Goal: Task Accomplishment & Management: Complete application form

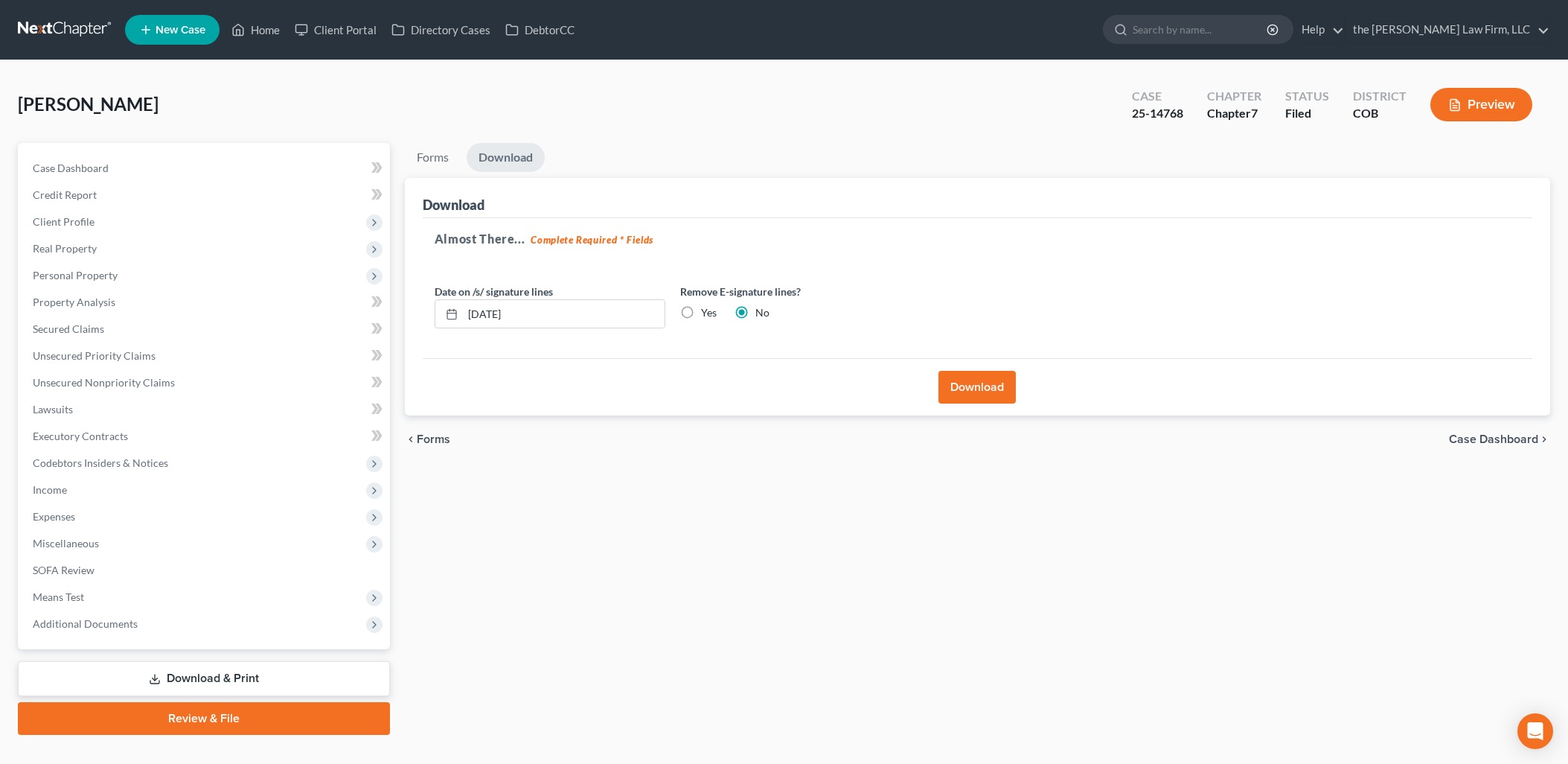
scroll to position [26, 0]
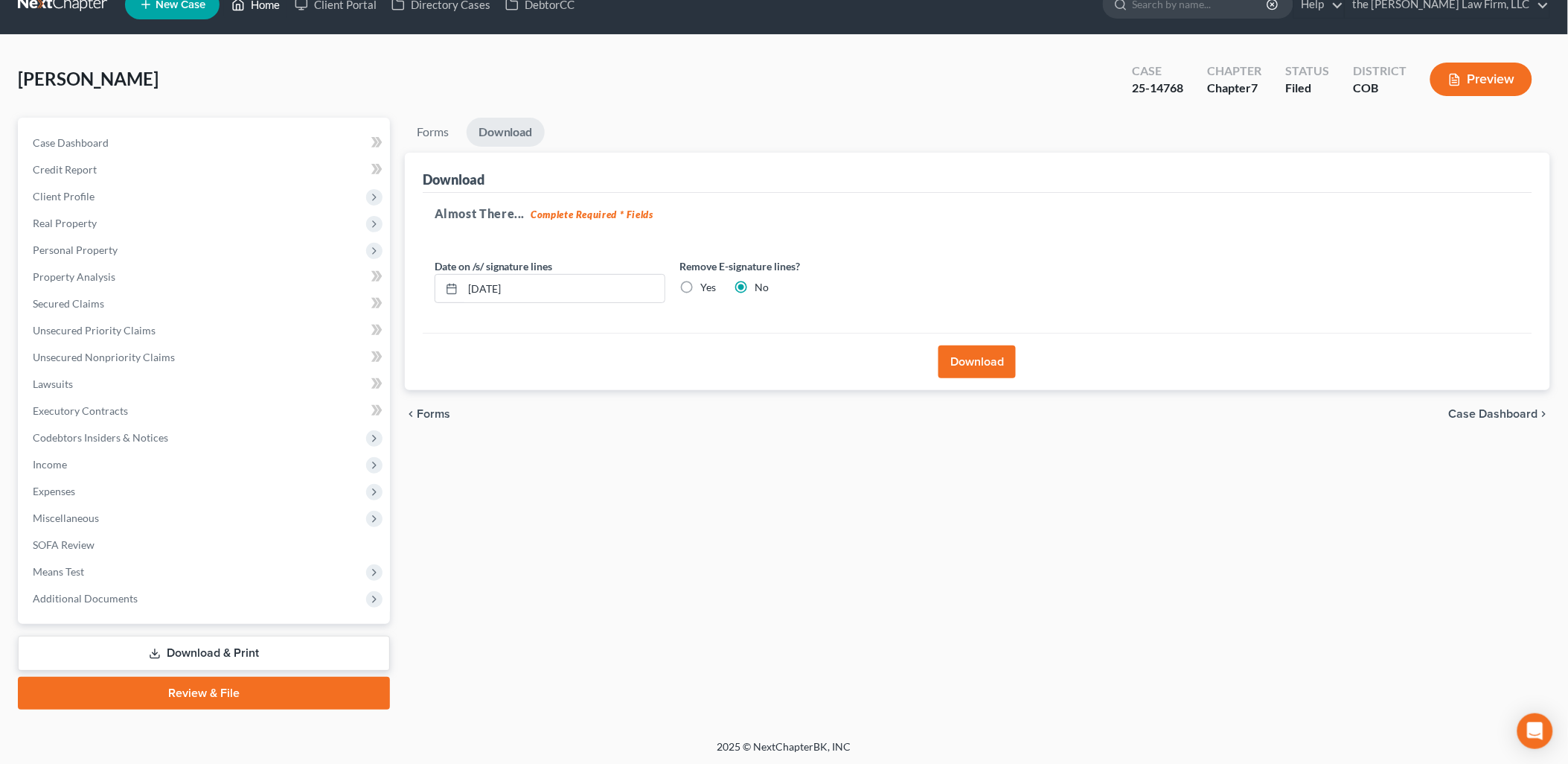
click at [266, 7] on link "Home" at bounding box center [255, 4] width 63 height 27
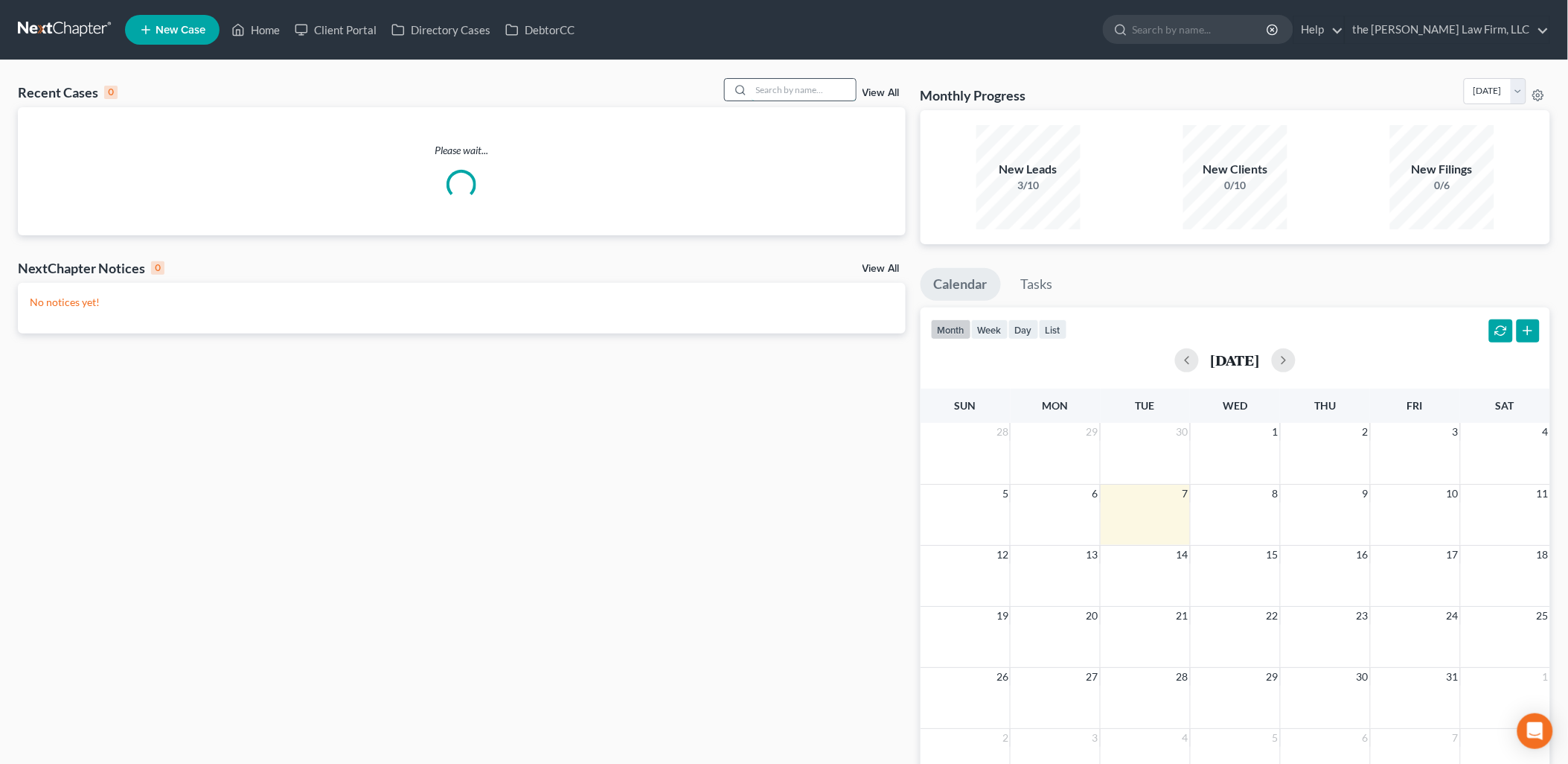
click at [774, 83] on input "search" at bounding box center [804, 90] width 105 height 21
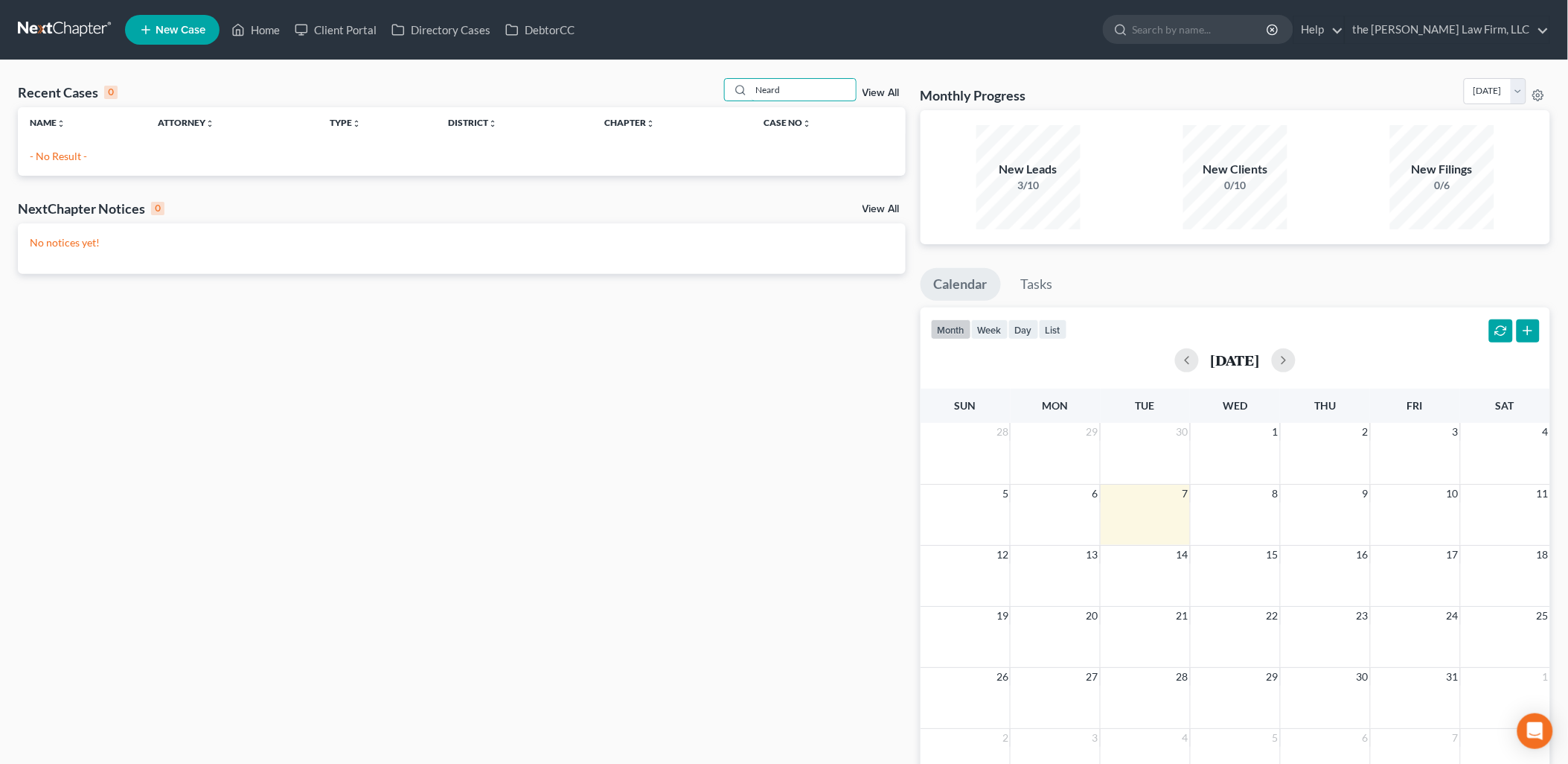
drag, startPoint x: 834, startPoint y: 86, endPoint x: 626, endPoint y: 105, distance: 208.9
click at [626, 105] on div "Recent Cases 0 Neard View All" at bounding box center [462, 92] width 888 height 29
type input "N"
type input "[PERSON_NAME]"
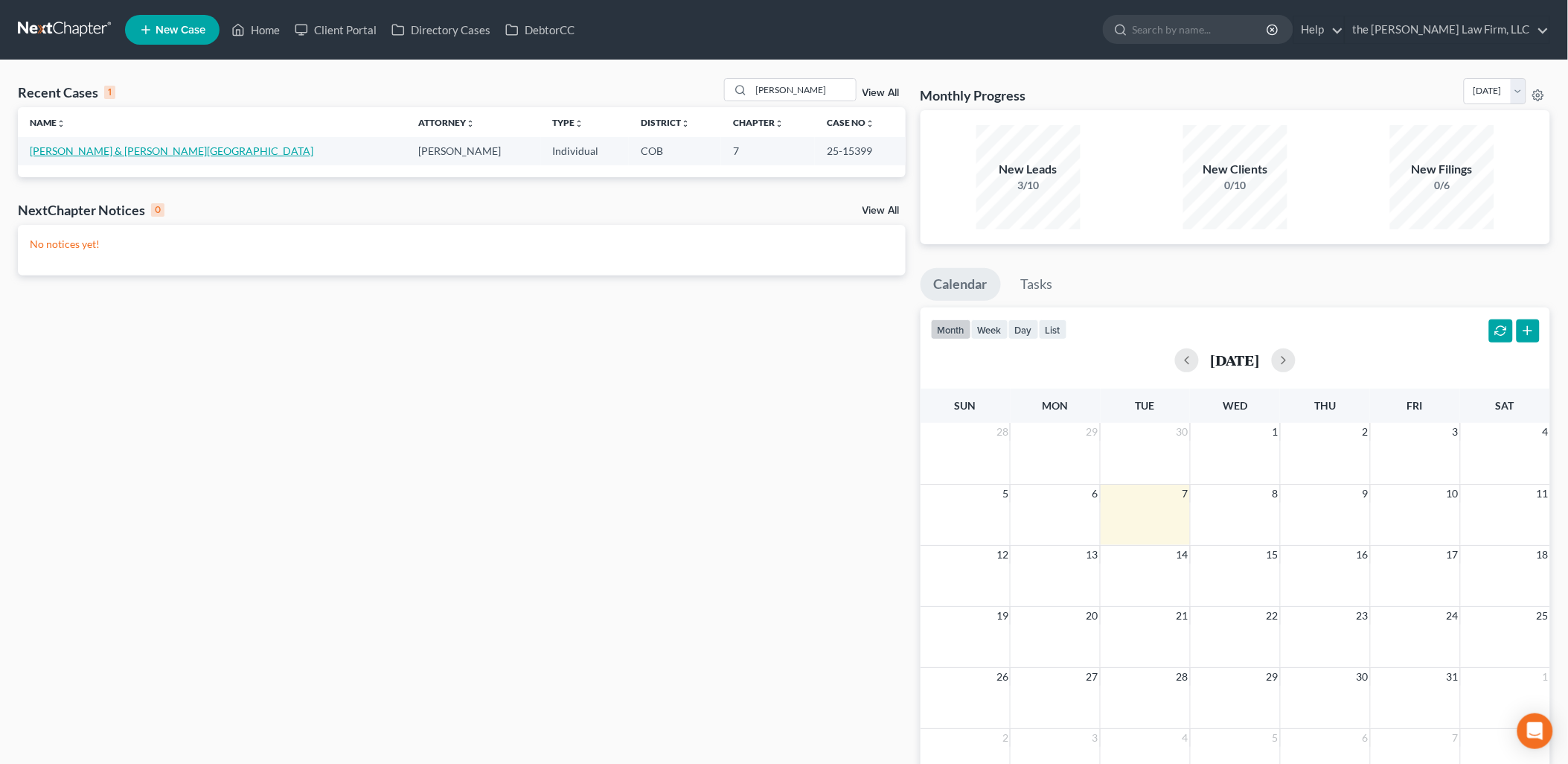
click at [63, 146] on link "[PERSON_NAME] & [PERSON_NAME][GEOGRAPHIC_DATA]" at bounding box center [172, 151] width 283 height 12
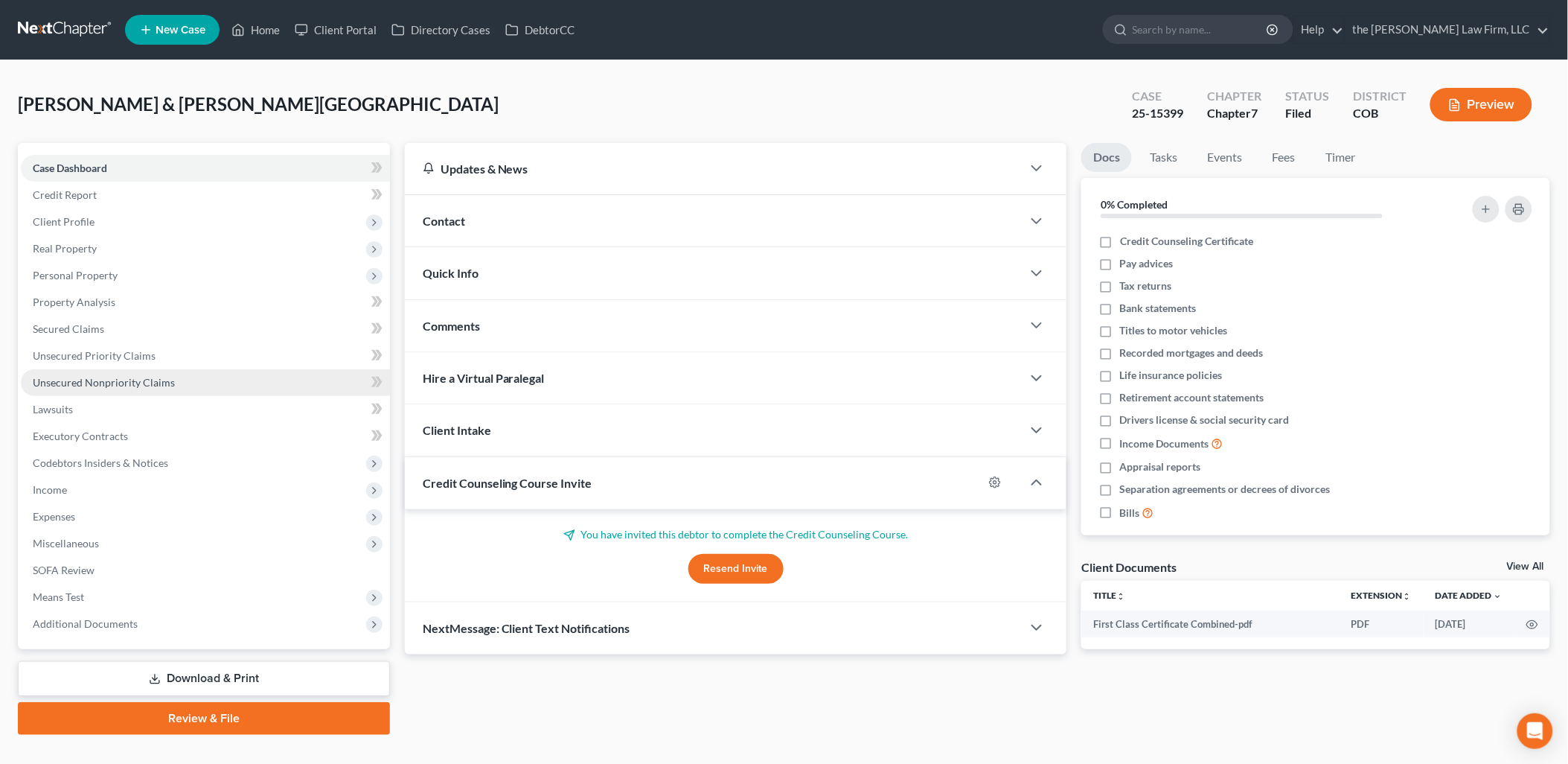
click at [74, 382] on span "Unsecured Nonpriority Claims" at bounding box center [104, 382] width 142 height 12
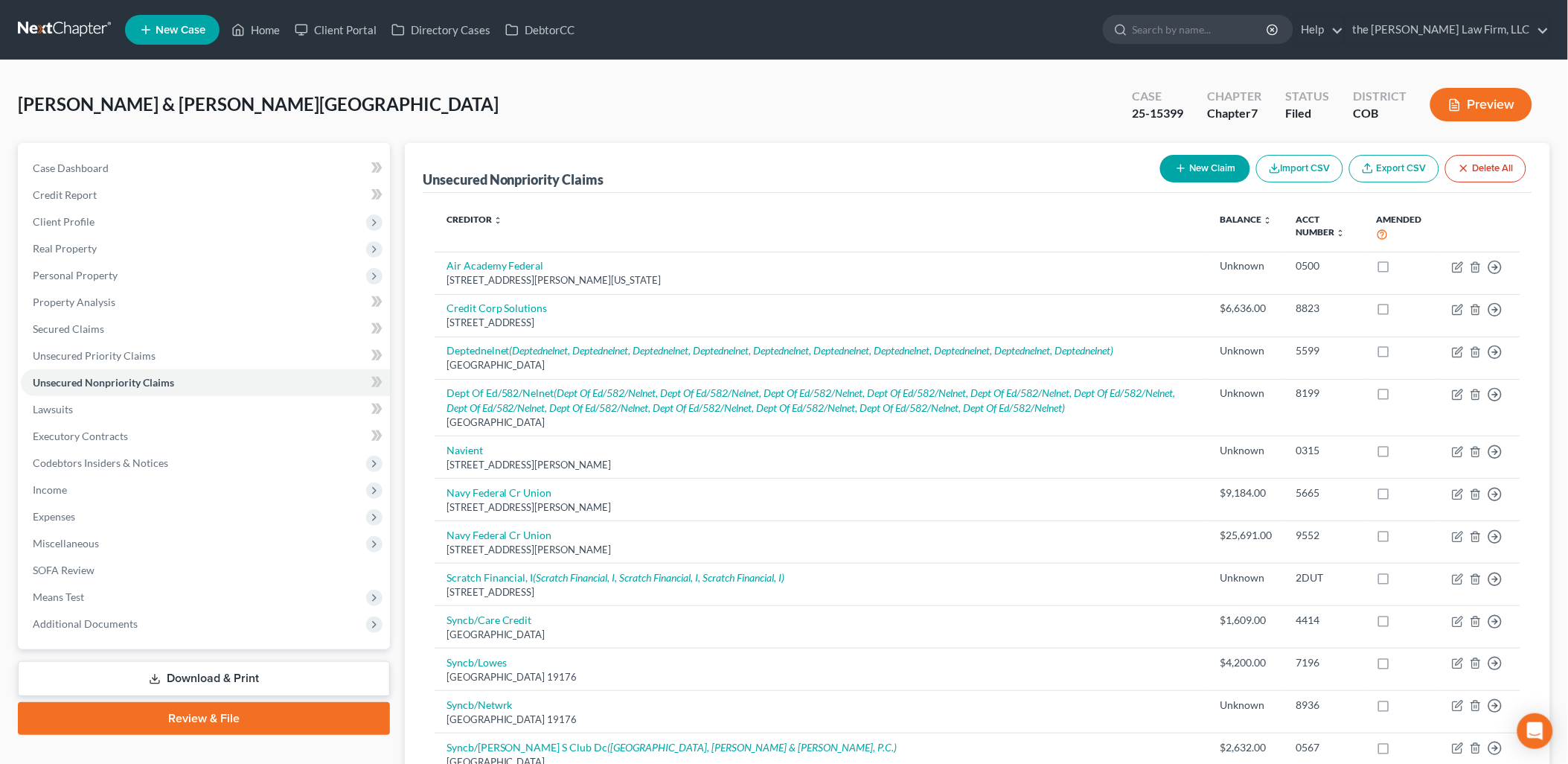
click at [1212, 182] on div "New Claim Import CSV Export CSV Delete All" at bounding box center [1343, 168] width 378 height 40
click at [1207, 168] on button "New Claim" at bounding box center [1206, 168] width 90 height 27
select select "2"
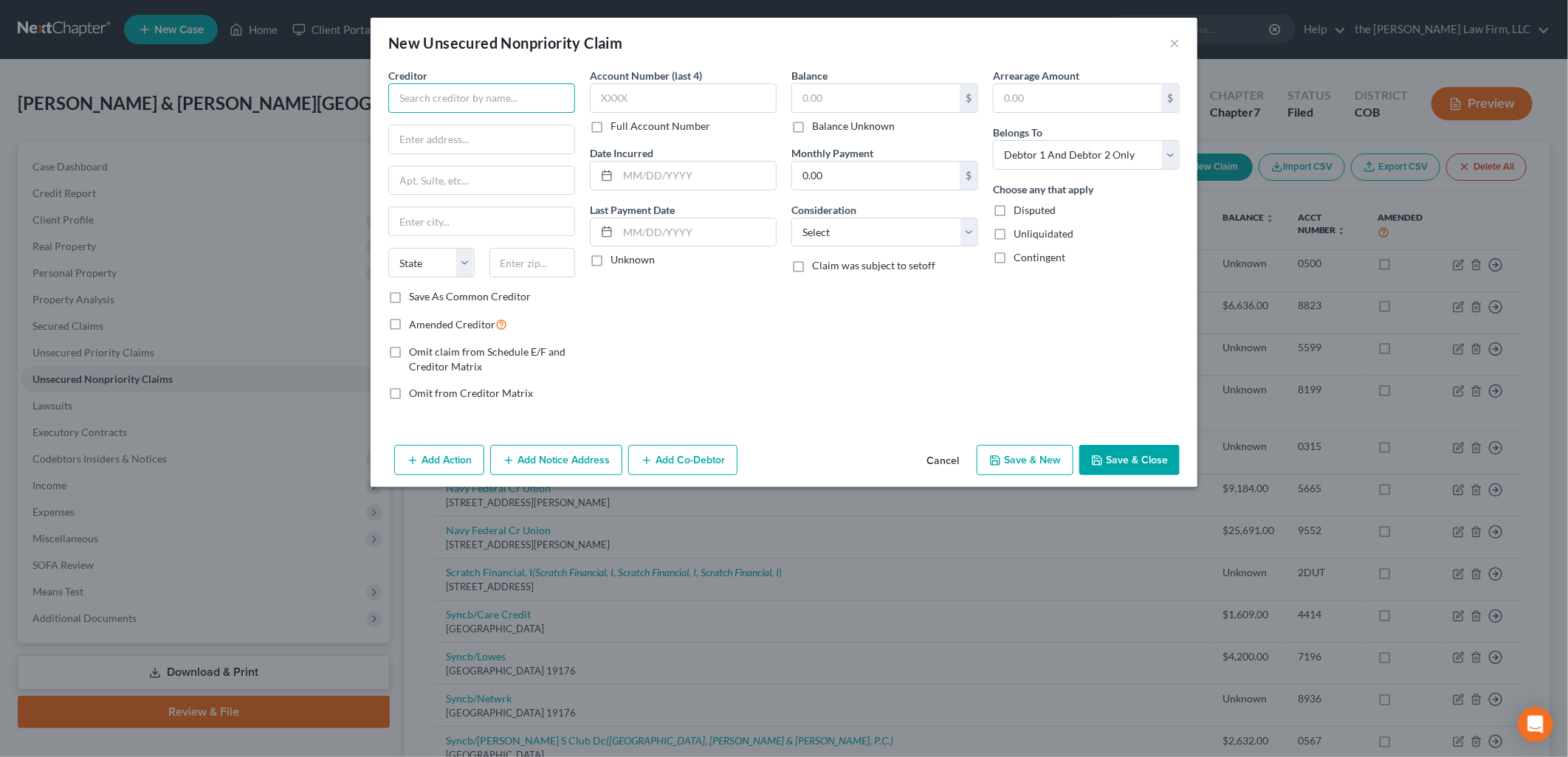
click at [486, 92] on input "text" at bounding box center [481, 98] width 187 height 30
type input "Credit Service Company, Inc"
type input "PO Box 1120"
type input "80901"
type input "[US_STATE][GEOGRAPHIC_DATA]"
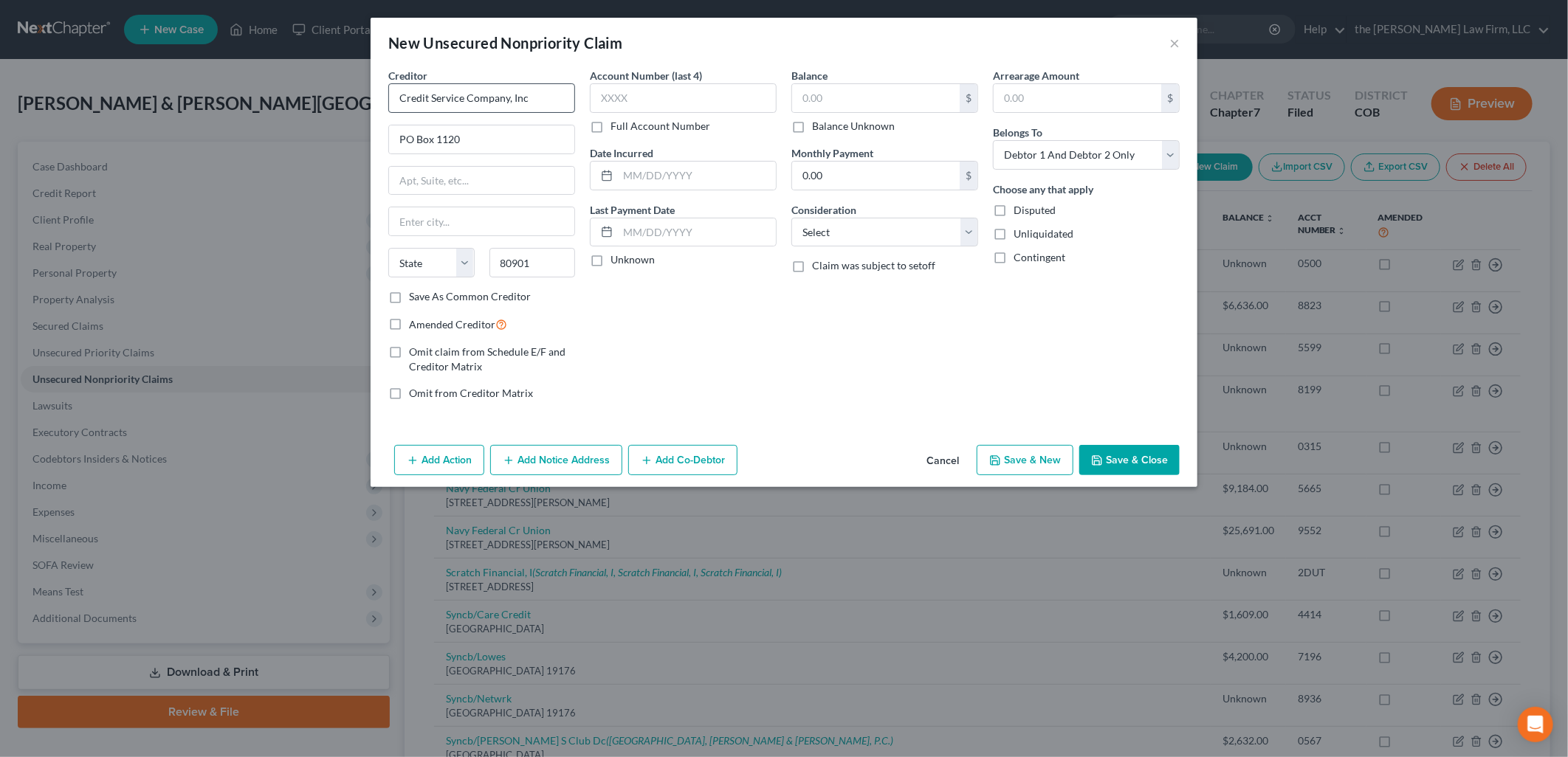
select select "5"
click at [849, 97] on input "text" at bounding box center [875, 98] width 168 height 28
type input "6"
type input "34.40"
click at [692, 97] on input "text" at bounding box center [683, 98] width 187 height 30
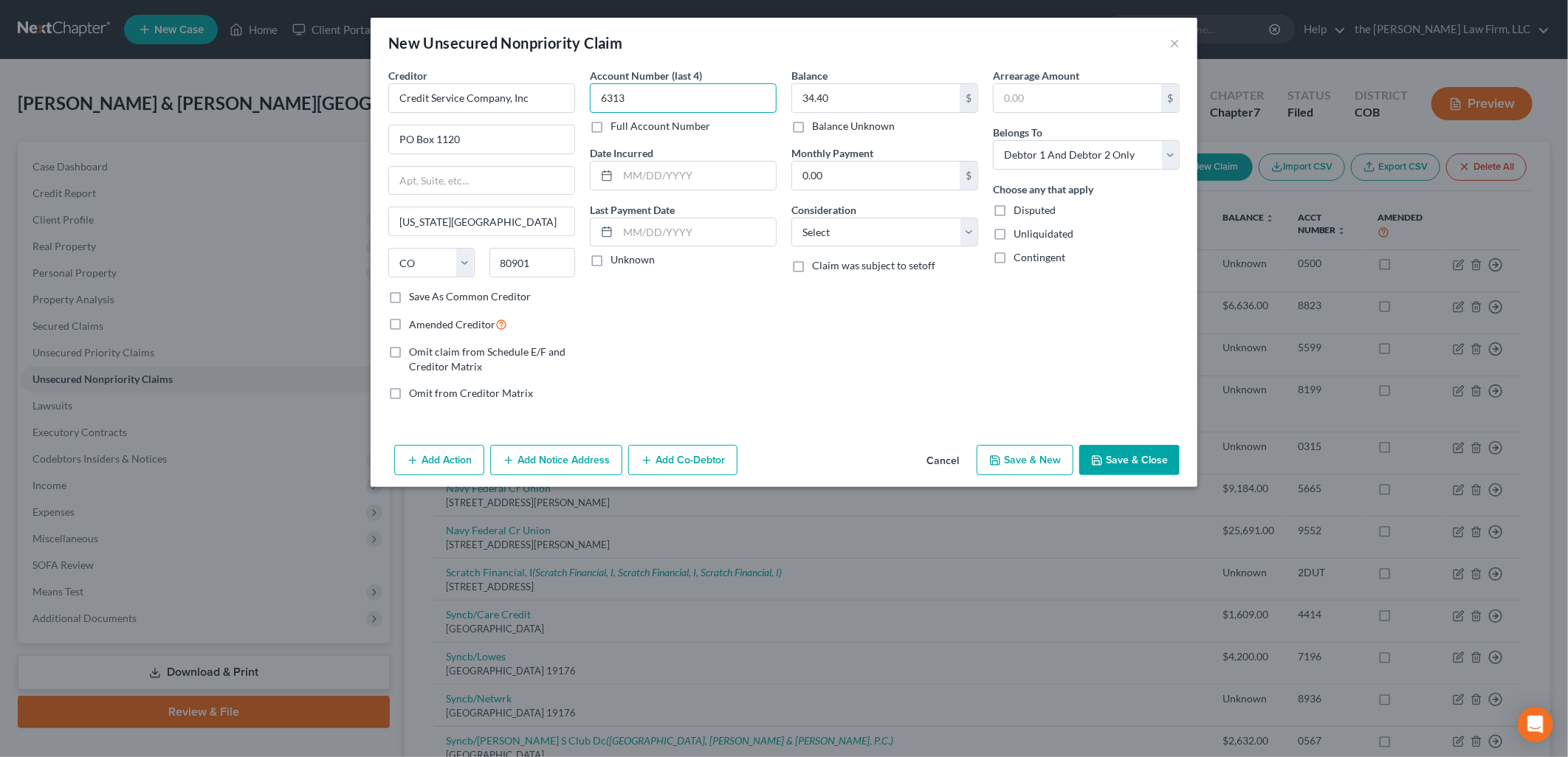
type input "6313"
click at [1120, 465] on button "Save & Close" at bounding box center [1129, 460] width 100 height 31
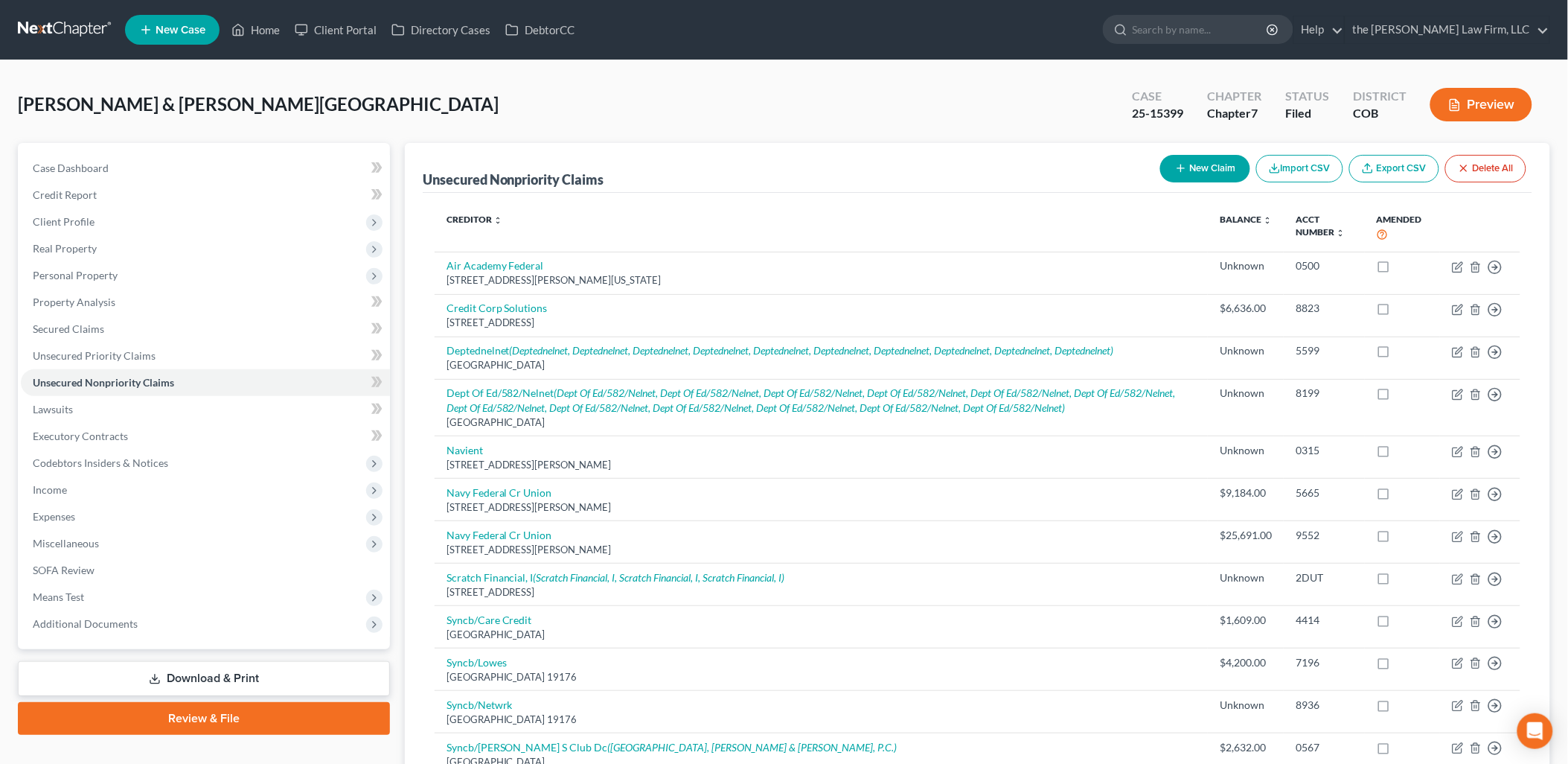
click at [1171, 155] on button "New Claim" at bounding box center [1206, 168] width 90 height 27
select select "2"
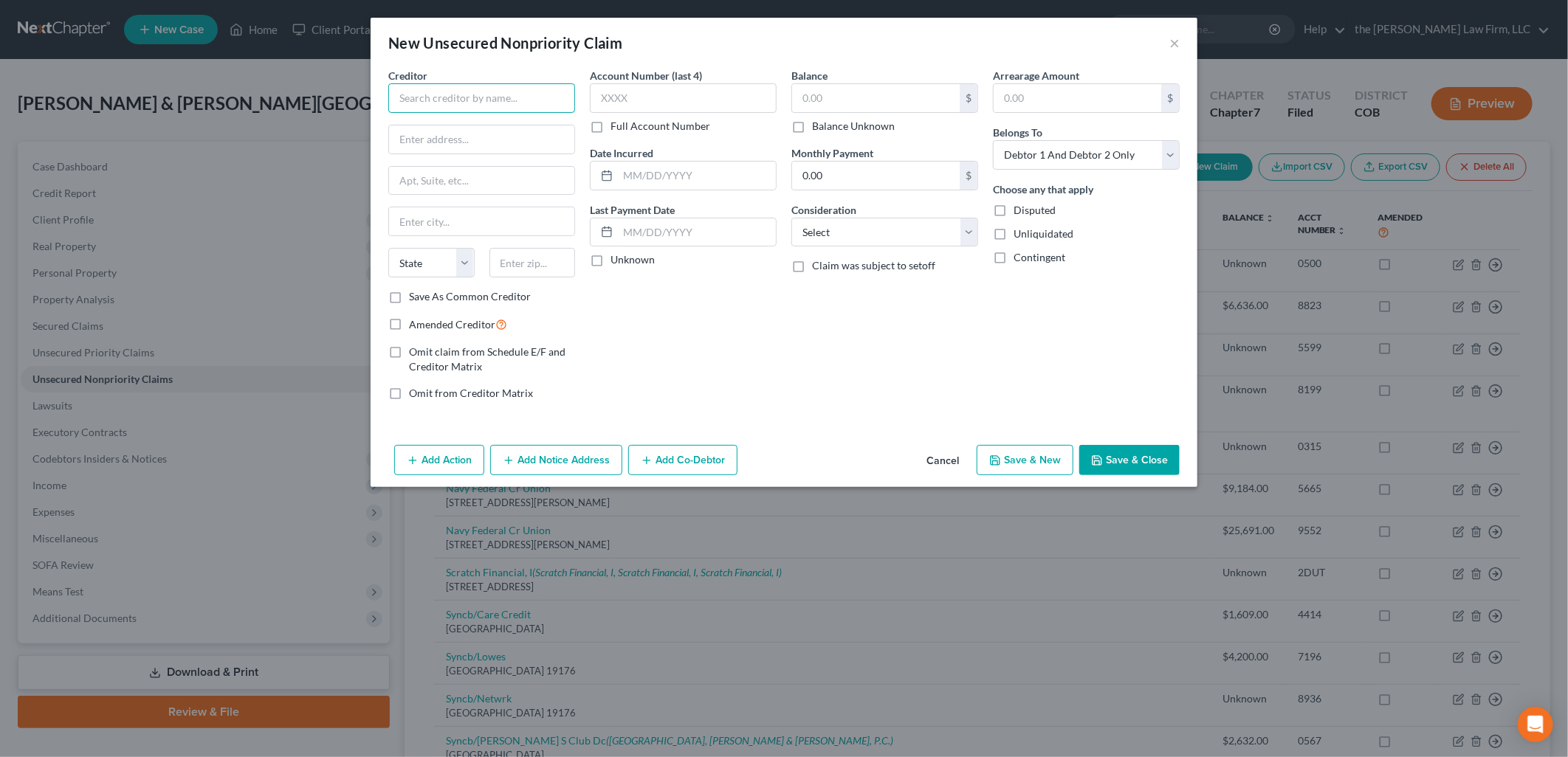
click at [477, 90] on input "text" at bounding box center [481, 98] width 187 height 30
type input "Credit Service Company, Inc."
type input "PO Box 1120"
type input "80901"
type input "[US_STATE][GEOGRAPHIC_DATA]"
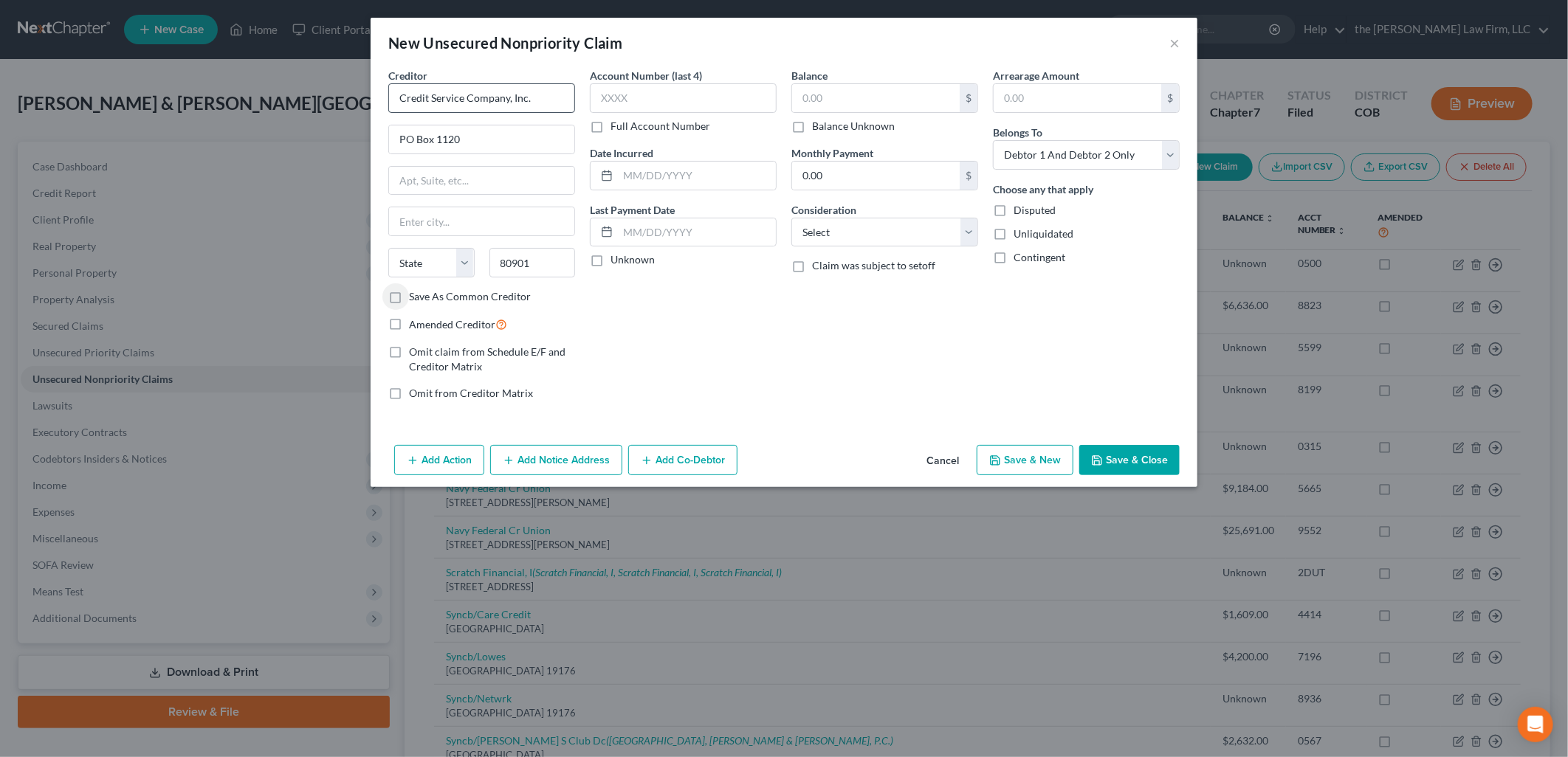
select select "5"
click at [664, 90] on input "text" at bounding box center [683, 98] width 187 height 30
type input "6312"
click at [877, 94] on input "text" at bounding box center [875, 98] width 168 height 28
type input "15.51"
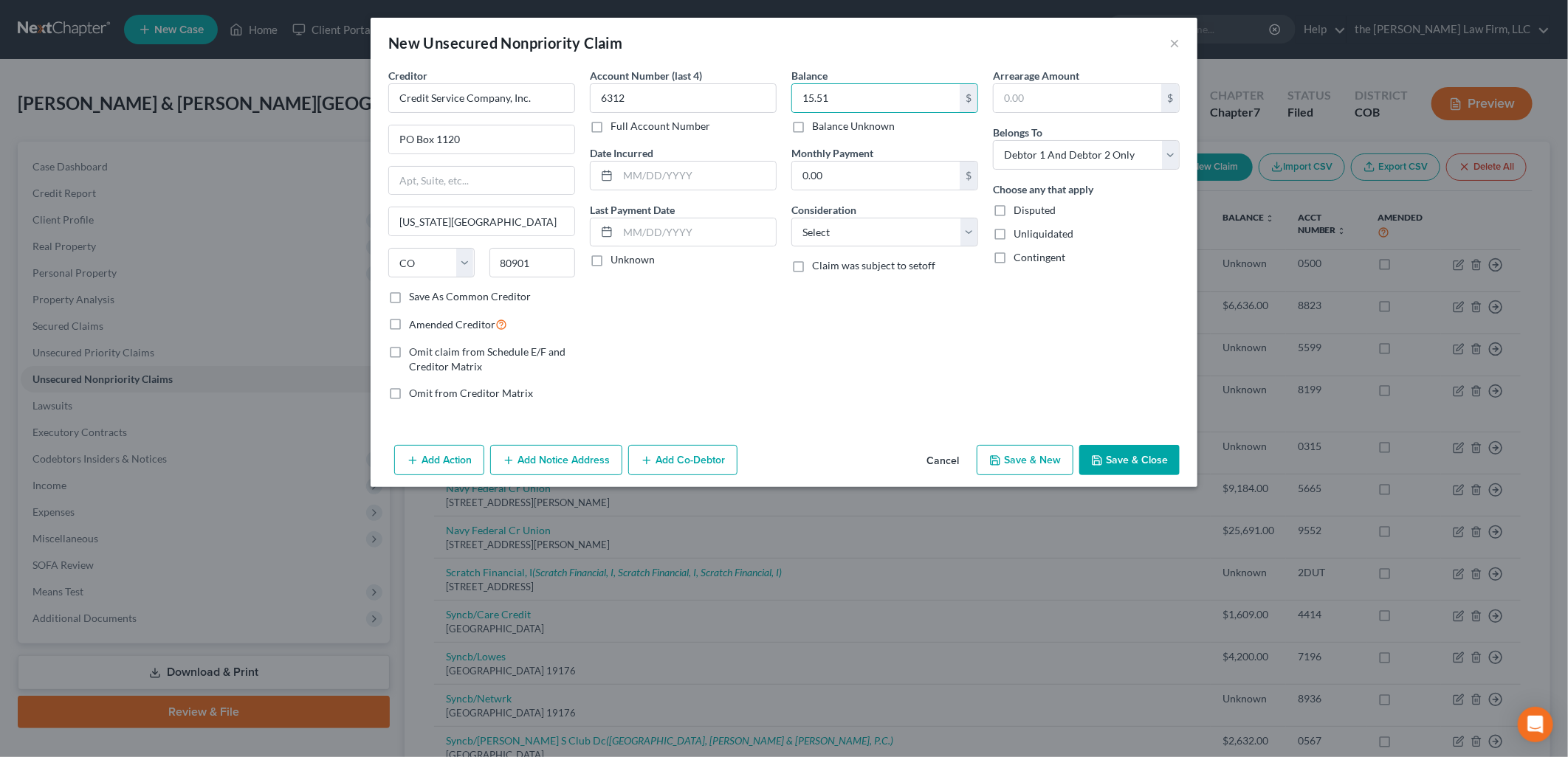
click at [1144, 462] on button "Save & Close" at bounding box center [1129, 460] width 100 height 31
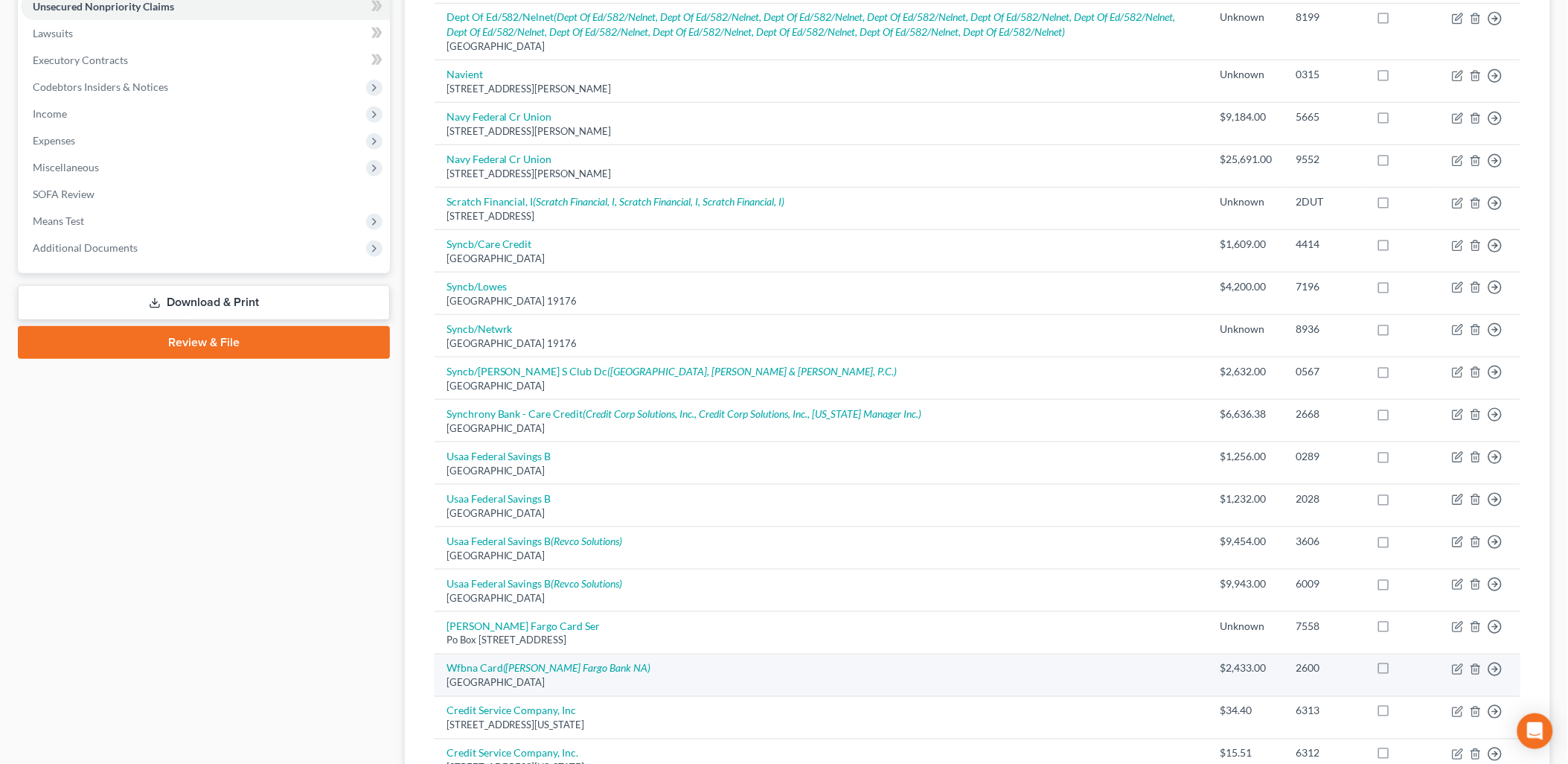
scroll to position [556, 0]
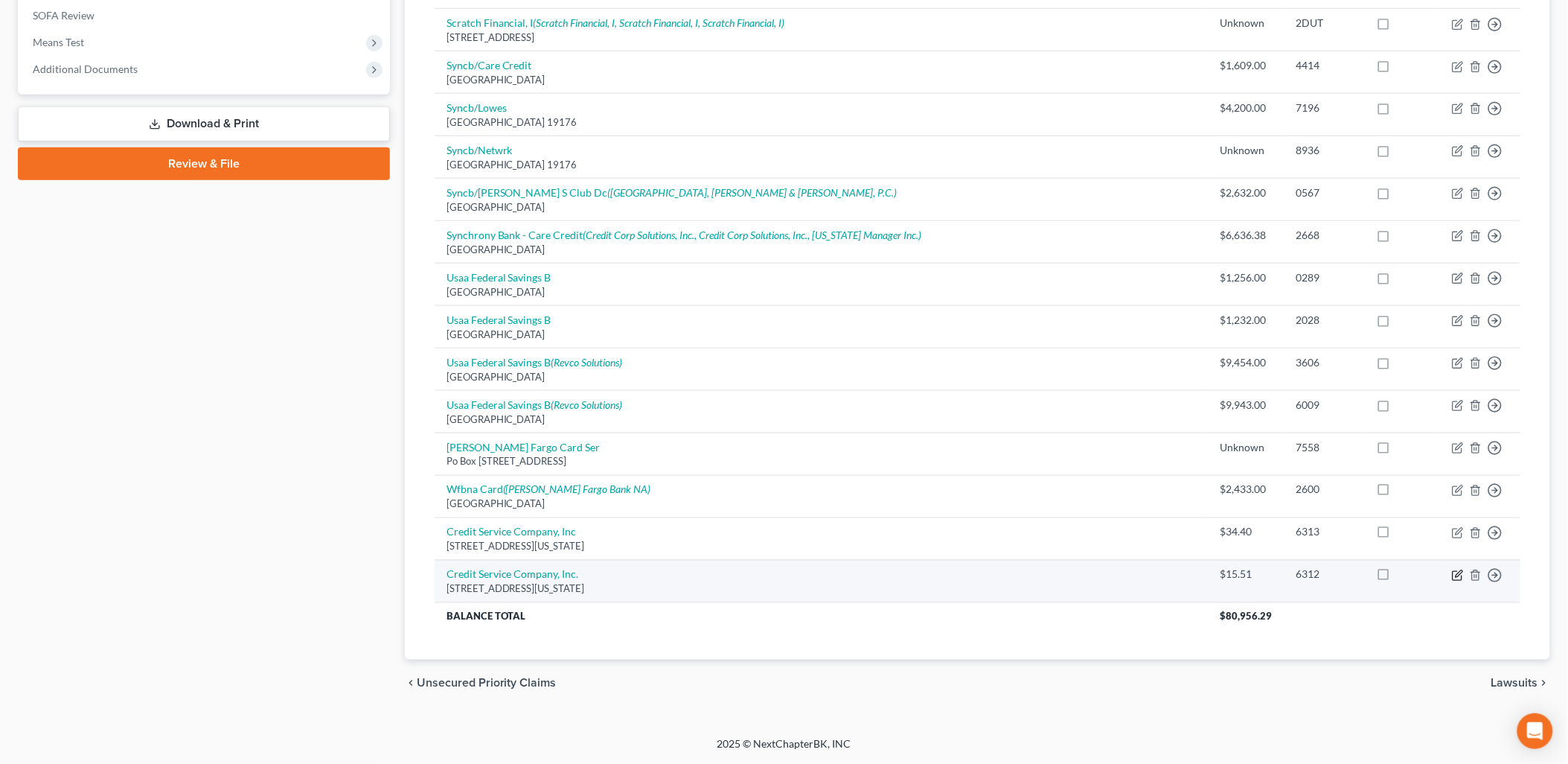
click at [1457, 577] on icon "button" at bounding box center [1459, 574] width 7 height 7
select select "5"
select select "2"
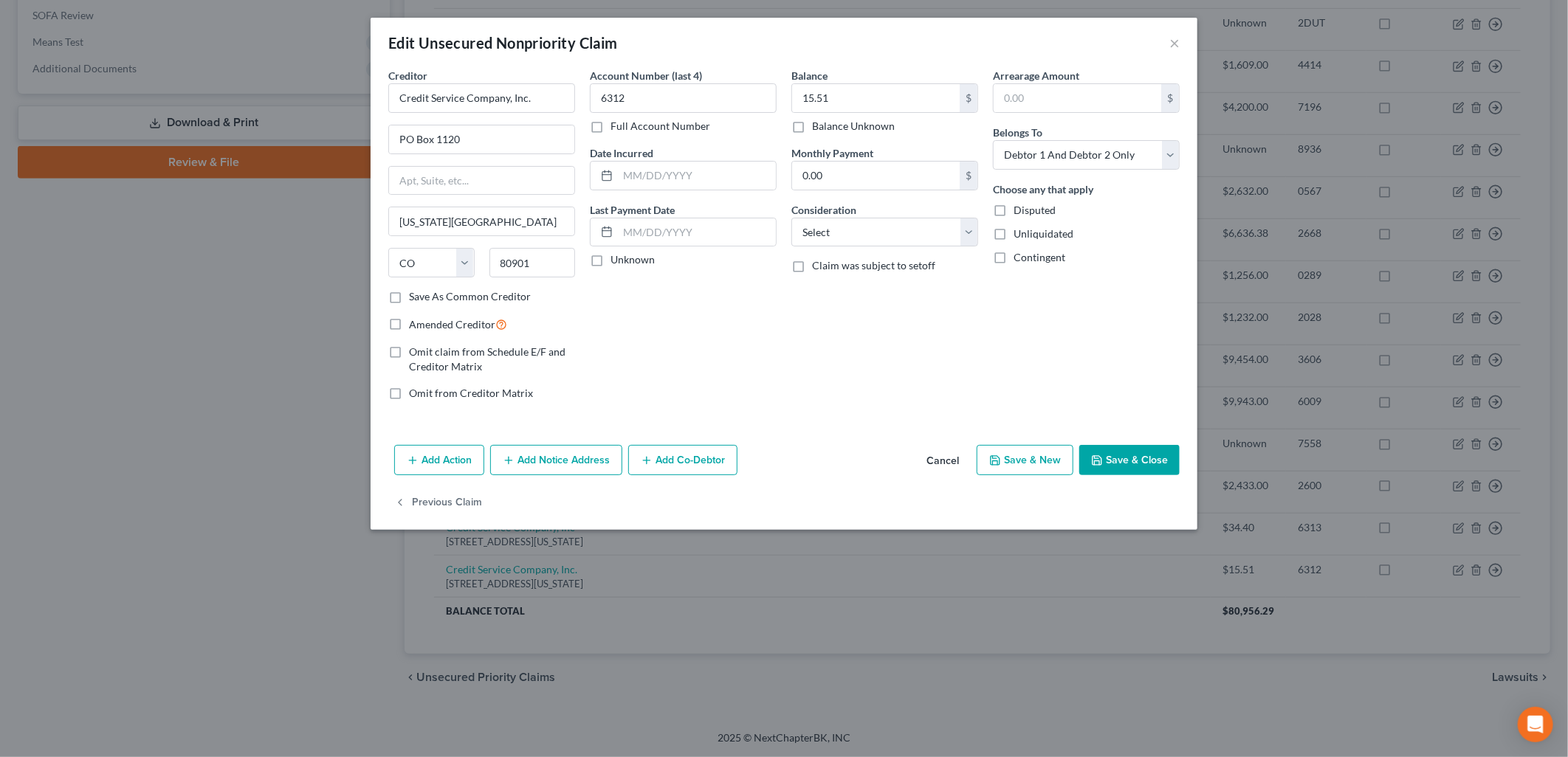
click at [444, 300] on label "Save As Common Creditor" at bounding box center [469, 296] width 122 height 15
click at [424, 299] on input "Save As Common Creditor" at bounding box center [419, 293] width 10 height 10
drag, startPoint x: 556, startPoint y: 98, endPoint x: 249, endPoint y: 72, distance: 308.1
click at [249, 72] on div "Edit Unsecured Nonpriority Claim × Creditor * Credit Service Company, Inc. PO […" at bounding box center [784, 378] width 1568 height 757
click at [1157, 458] on button "Save & Close" at bounding box center [1129, 460] width 100 height 31
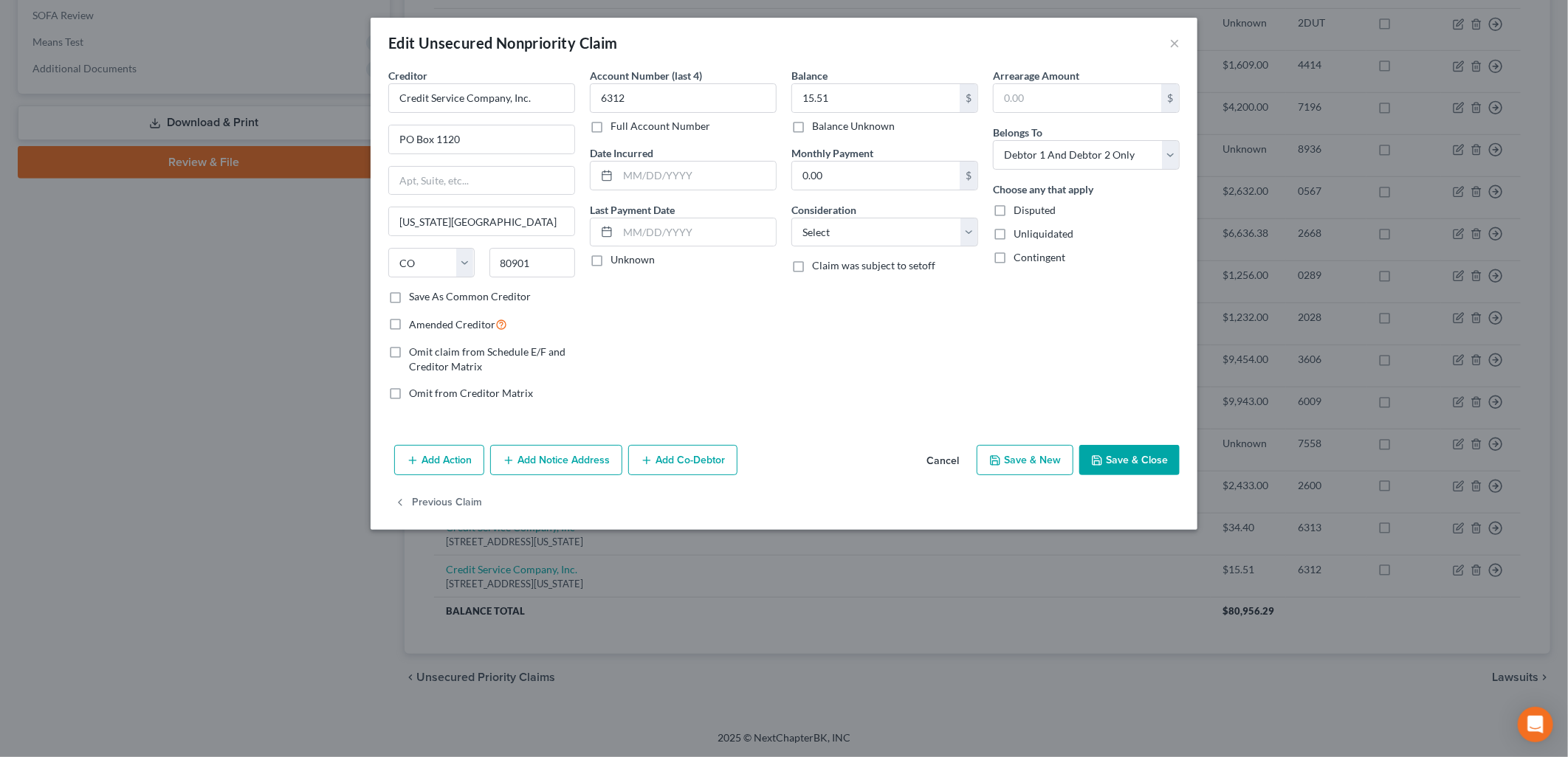
checkbox input "false"
type input "0"
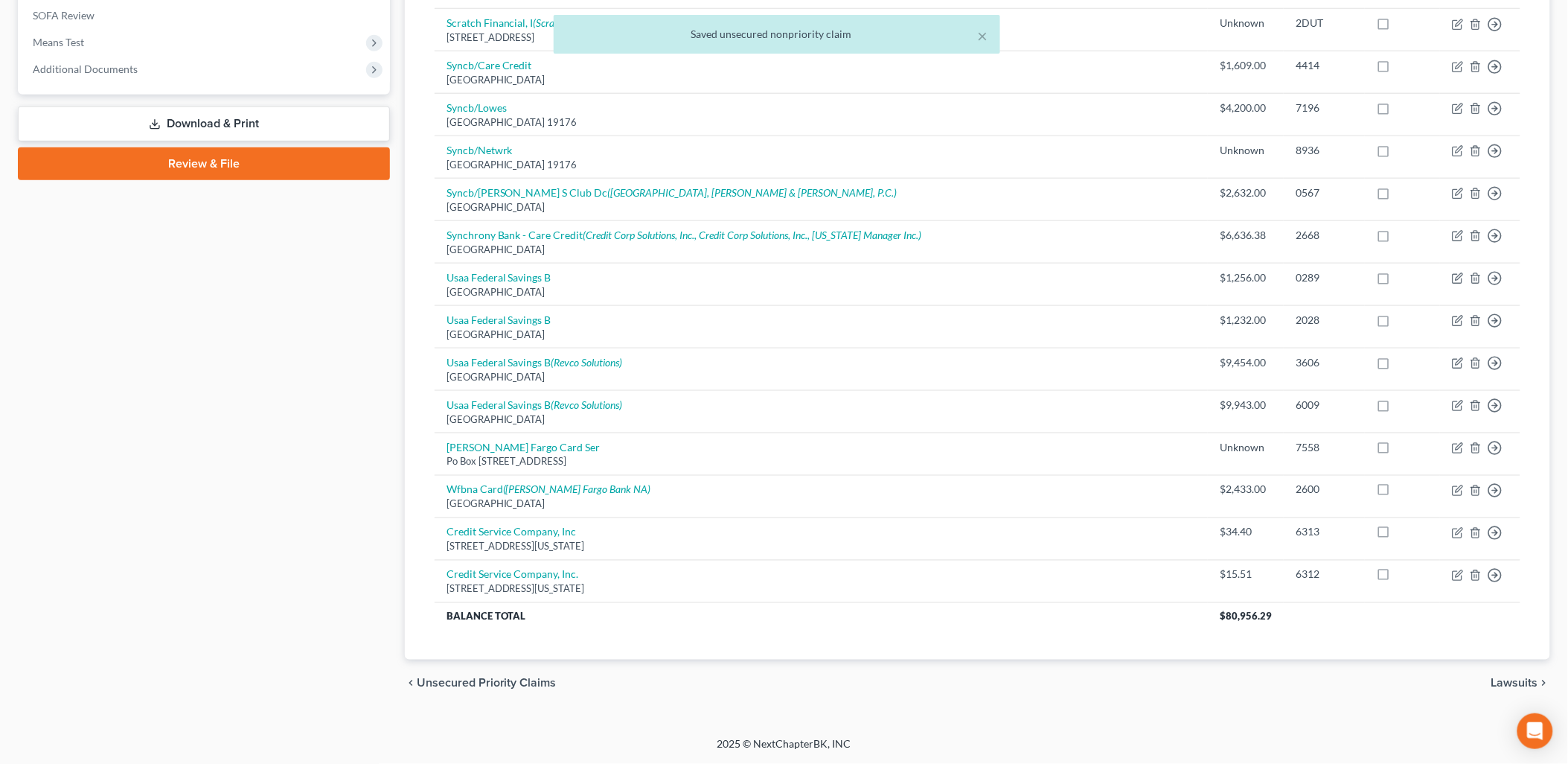
scroll to position [0, 0]
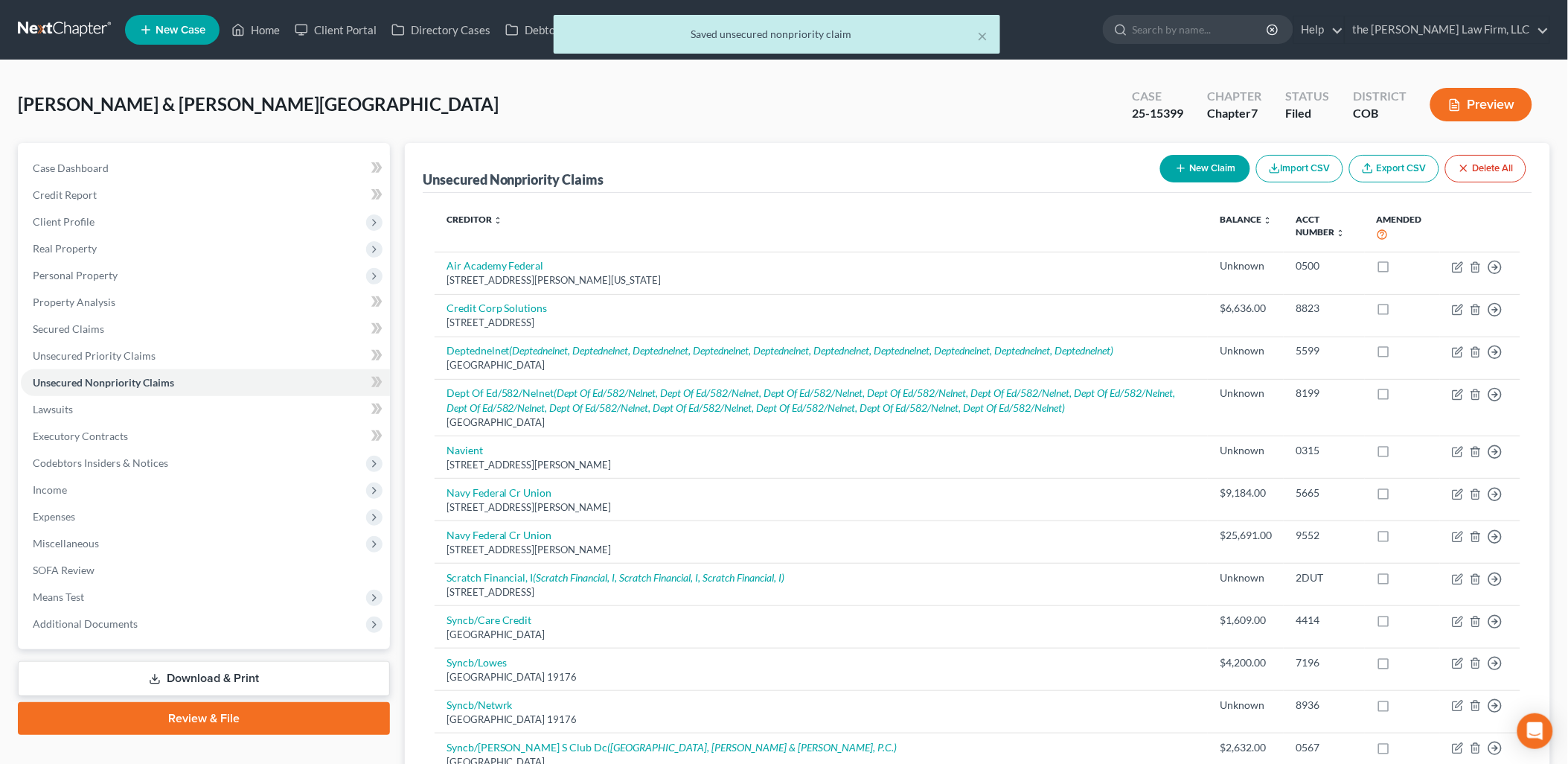
click at [1178, 152] on div "New Claim Import CSV Export CSV Delete All" at bounding box center [1343, 168] width 378 height 40
click at [1176, 172] on icon "button" at bounding box center [1181, 168] width 12 height 12
select select "2"
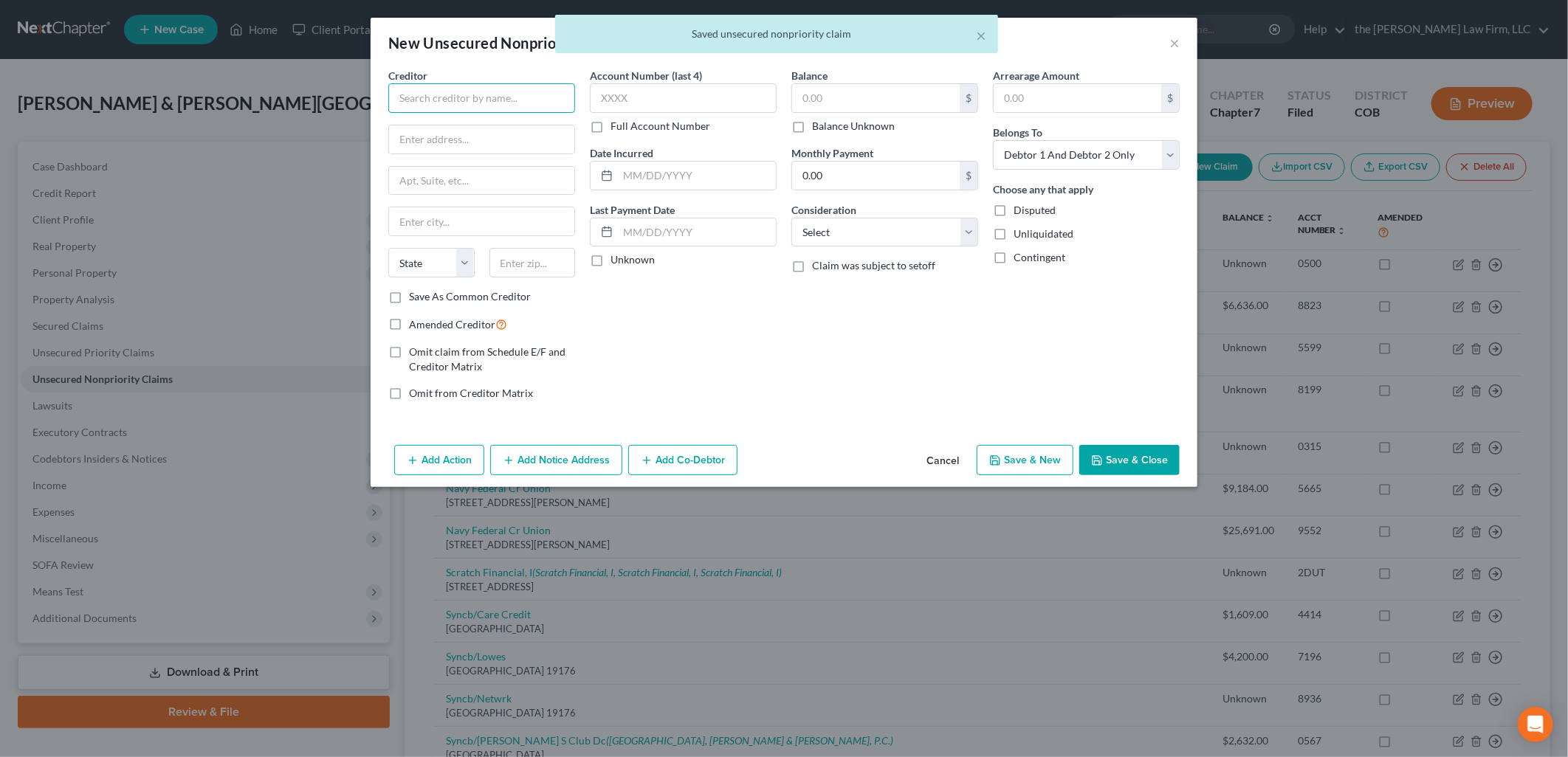
click at [465, 97] on input "text" at bounding box center [481, 98] width 187 height 30
paste input "Credit Service Company, Inc."
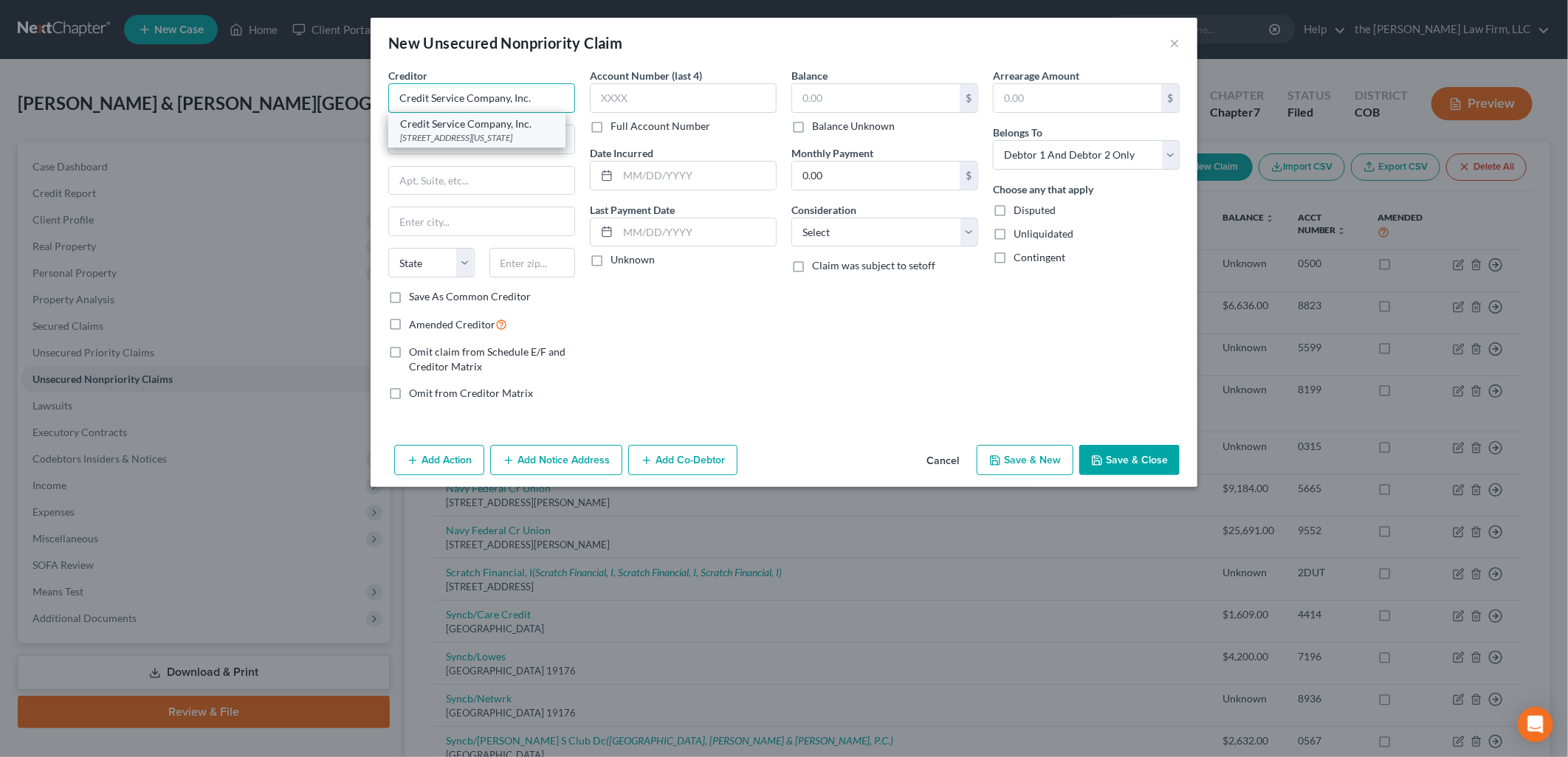
type input "Credit Service Company, Inc."
click at [477, 126] on div "Credit Service Company, Inc." at bounding box center [476, 124] width 154 height 15
type input "PO Box 1120"
type input "[US_STATE][GEOGRAPHIC_DATA]"
select select "5"
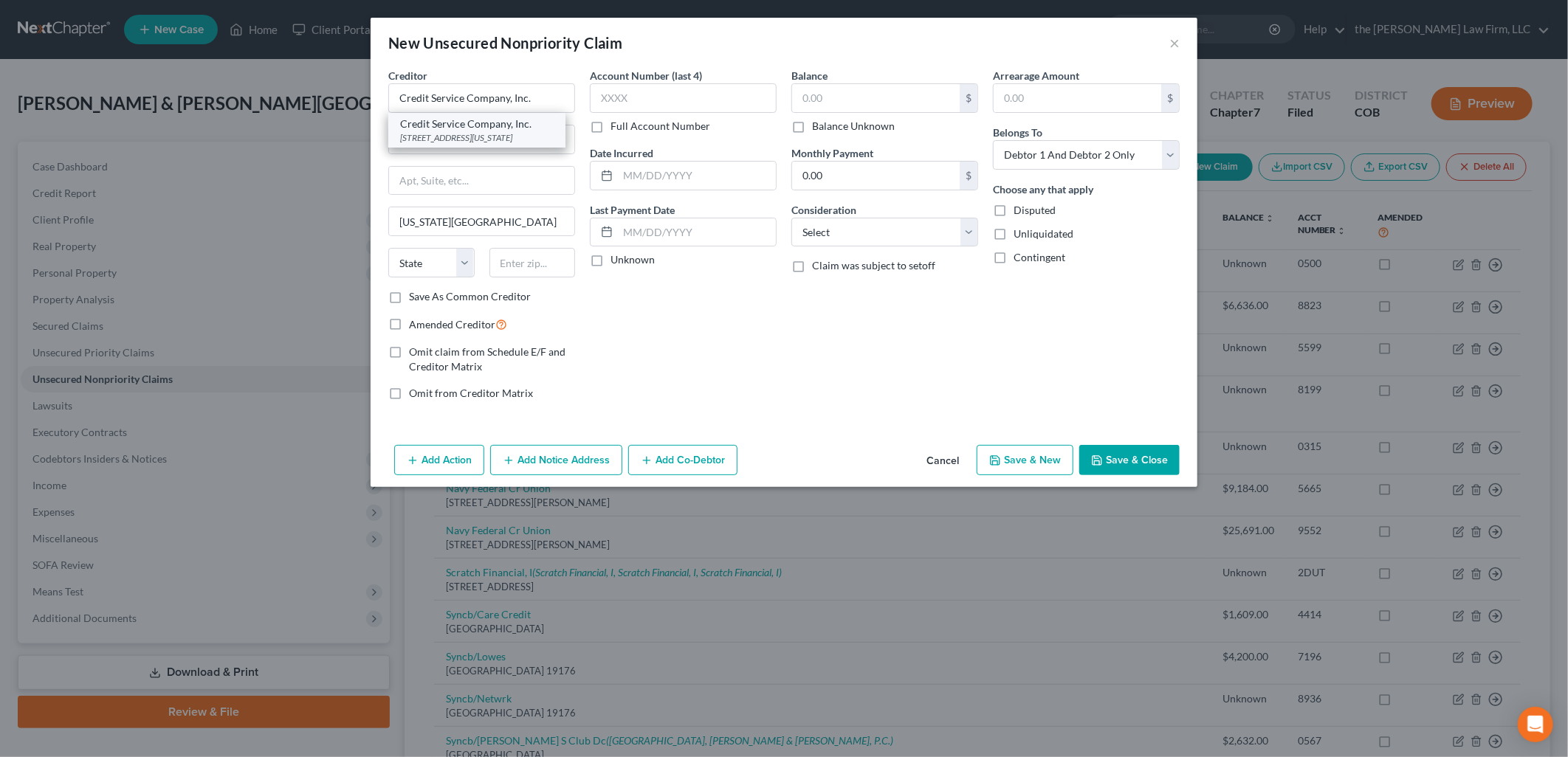
type input "80901"
click at [707, 90] on input "text" at bounding box center [683, 98] width 187 height 30
type input "6311"
click at [834, 95] on input "text" at bounding box center [875, 98] width 168 height 28
type input "14.06"
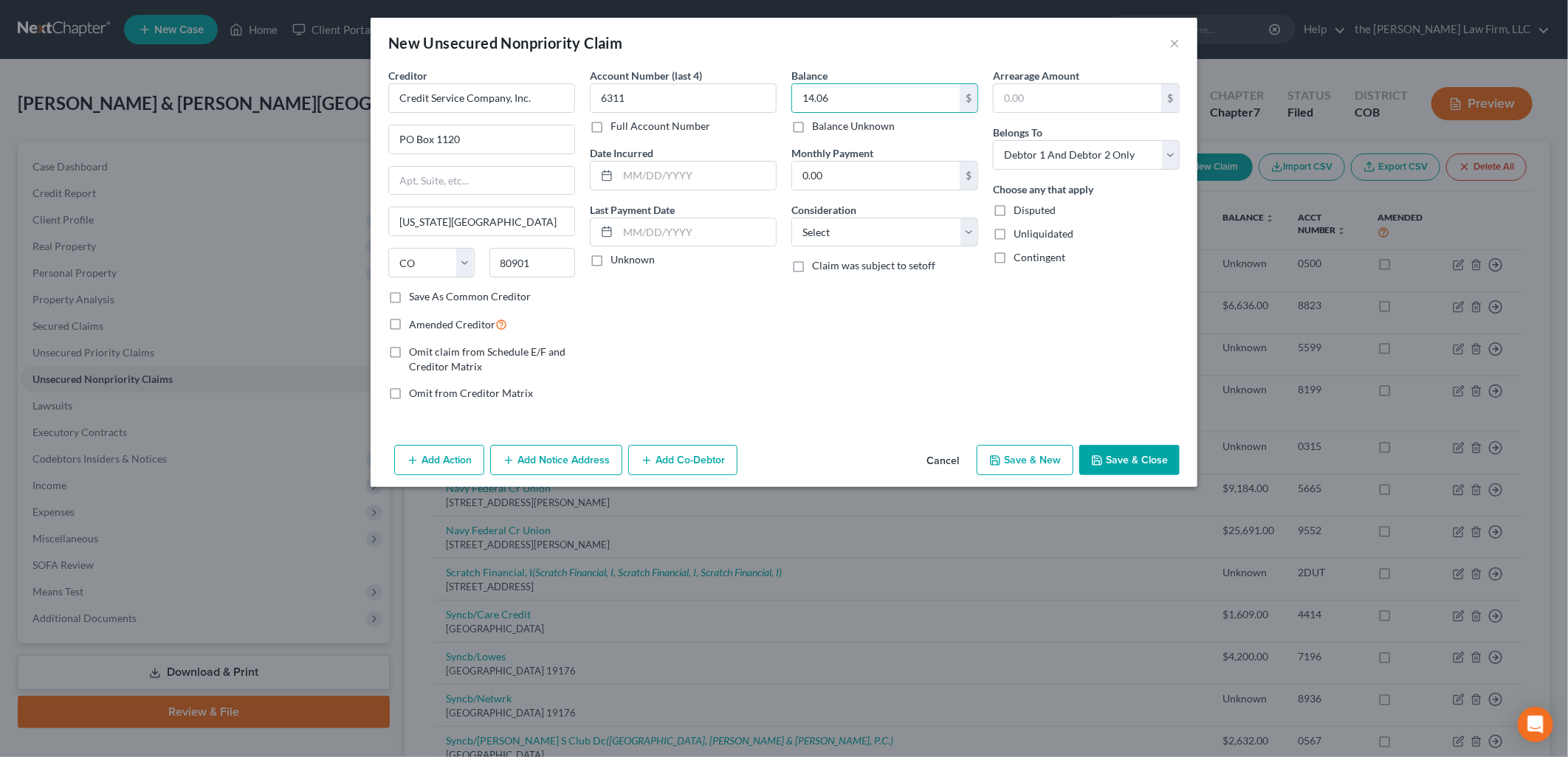
click at [940, 337] on div "Balance 14.06 $ Balance Unknown Balance Undetermined 14.06 $ Balance Unknown Mo…" at bounding box center [884, 240] width 201 height 344
click at [1131, 463] on button "Save & Close" at bounding box center [1129, 460] width 100 height 31
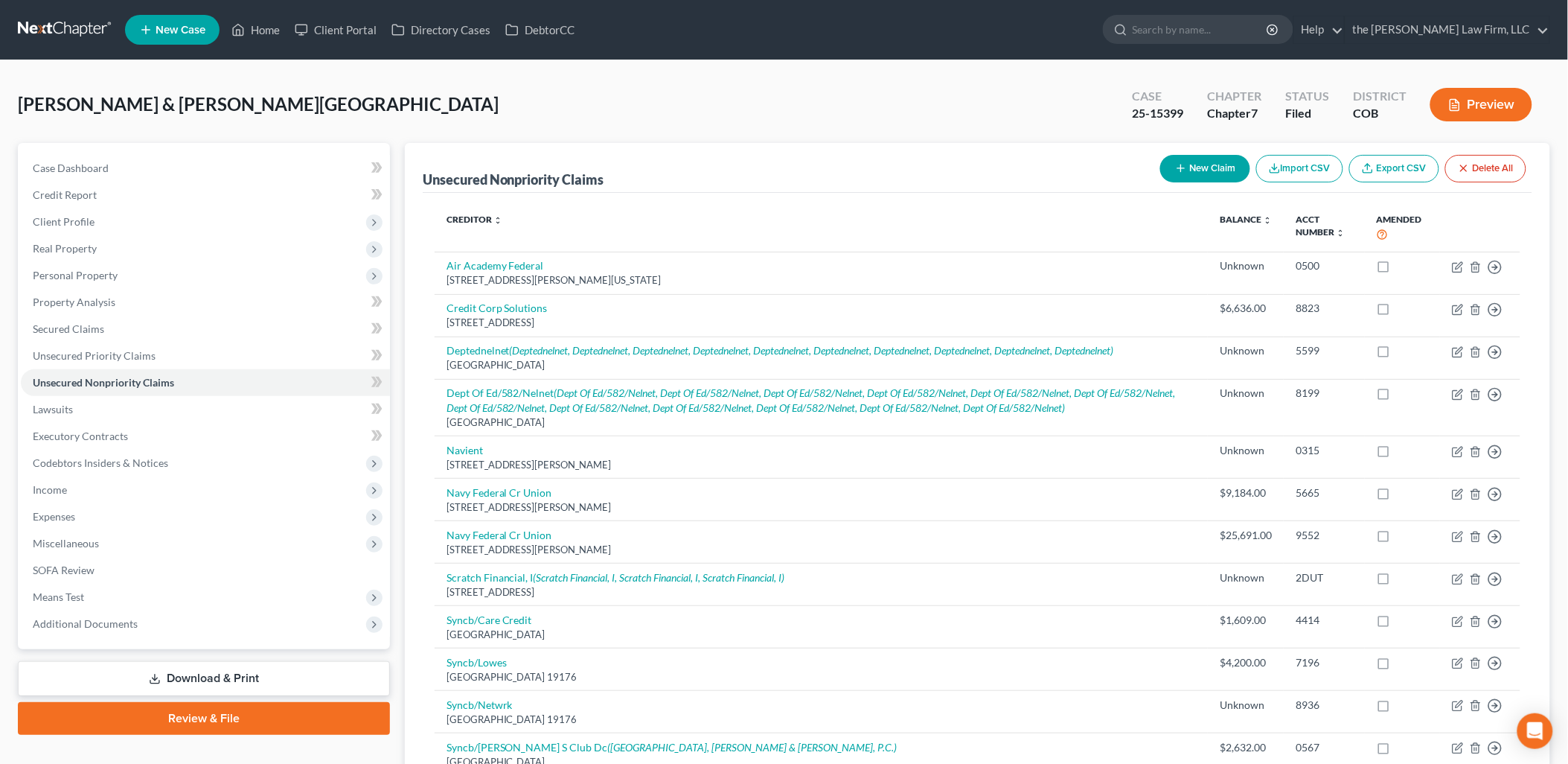
click at [1216, 168] on button "New Claim" at bounding box center [1206, 168] width 90 height 27
select select "2"
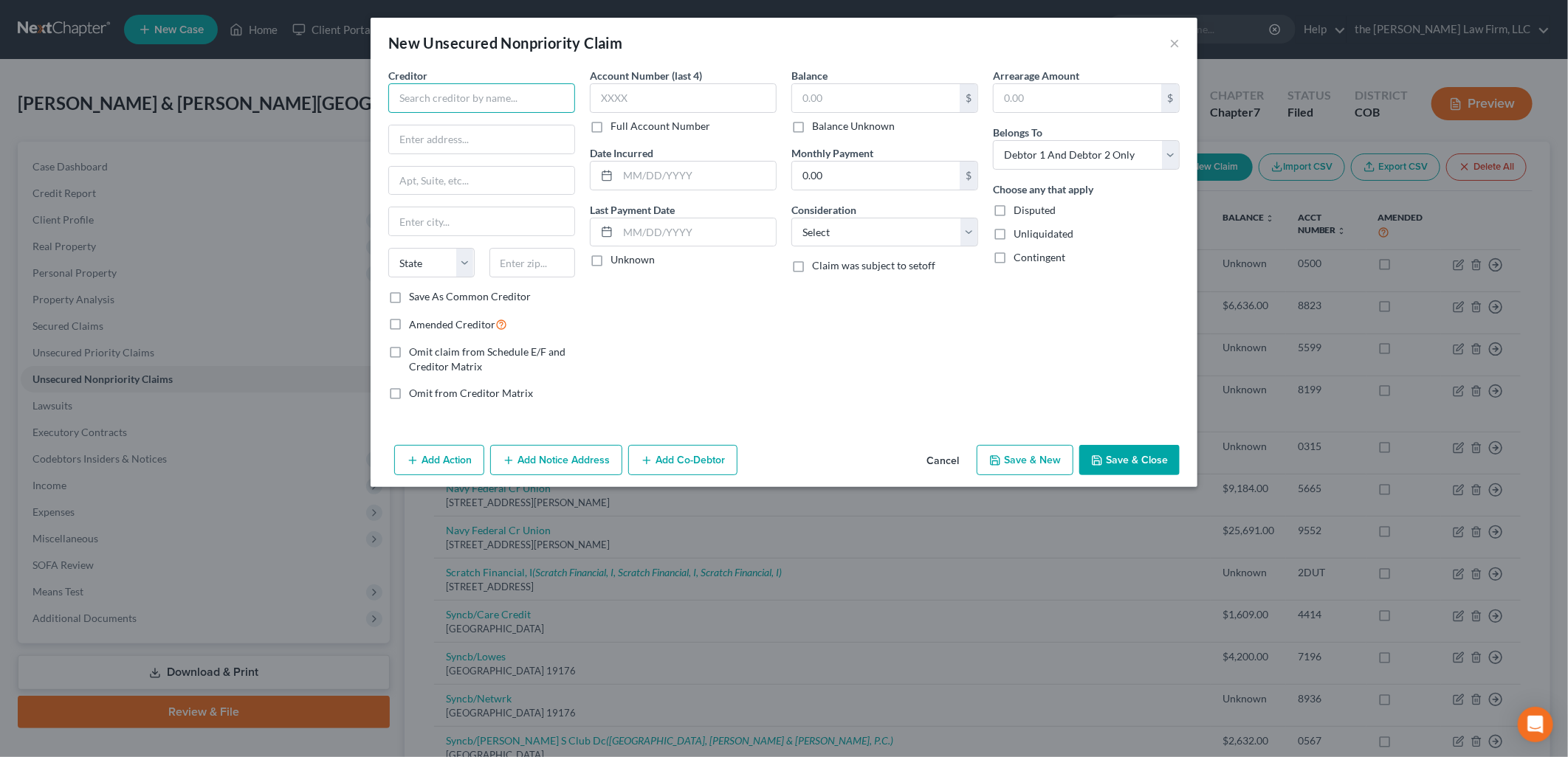
click at [533, 98] on input "text" at bounding box center [481, 98] width 187 height 30
type input "Common Spirit Health"
type input "PO Box 561538"
type input "80256"
type input "[GEOGRAPHIC_DATA]"
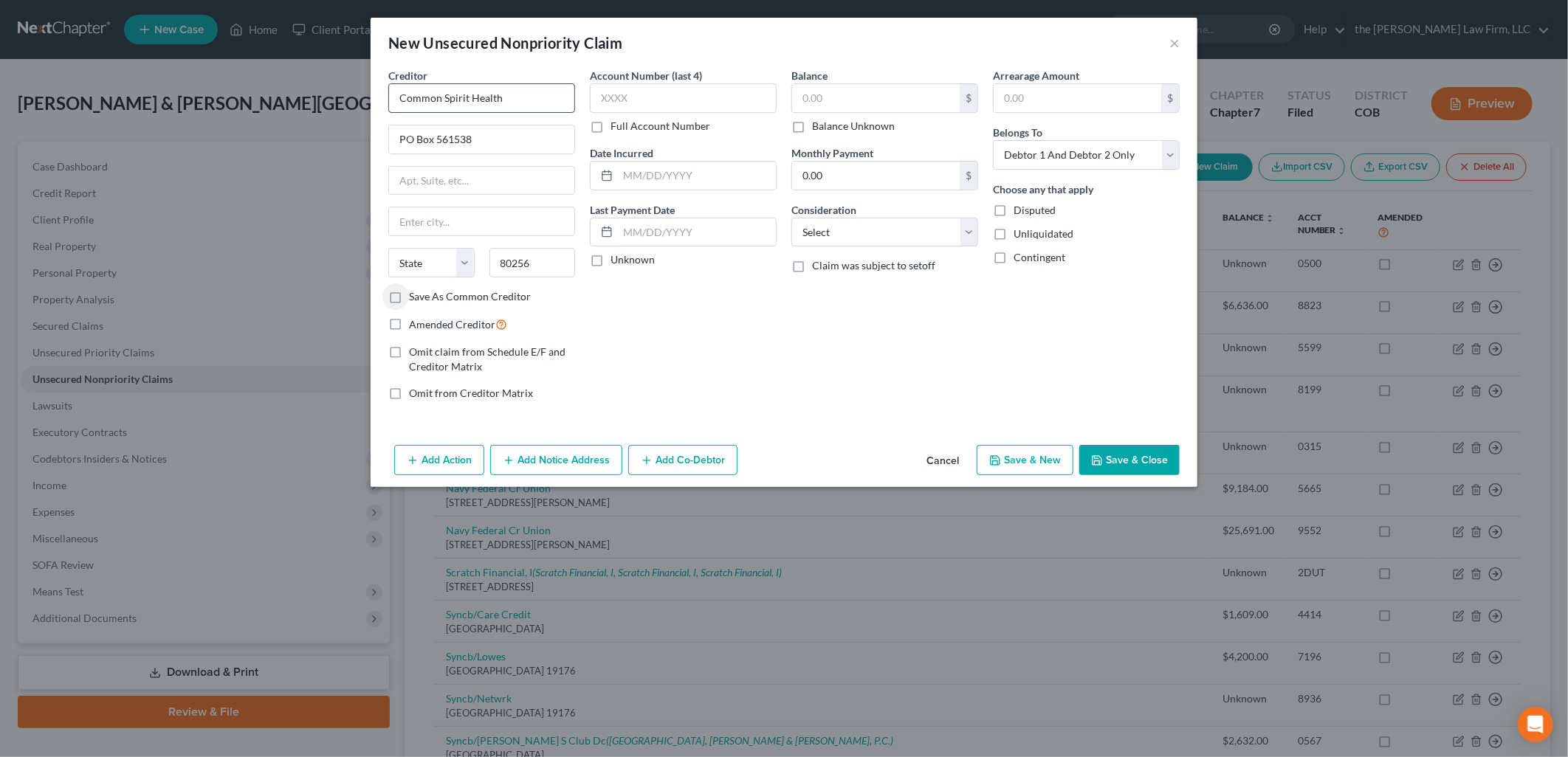
select select "5"
click at [830, 94] on input "text" at bounding box center [875, 98] width 168 height 28
type input "269.50"
click at [636, 97] on input "text" at bounding box center [683, 98] width 187 height 30
type input "0616"
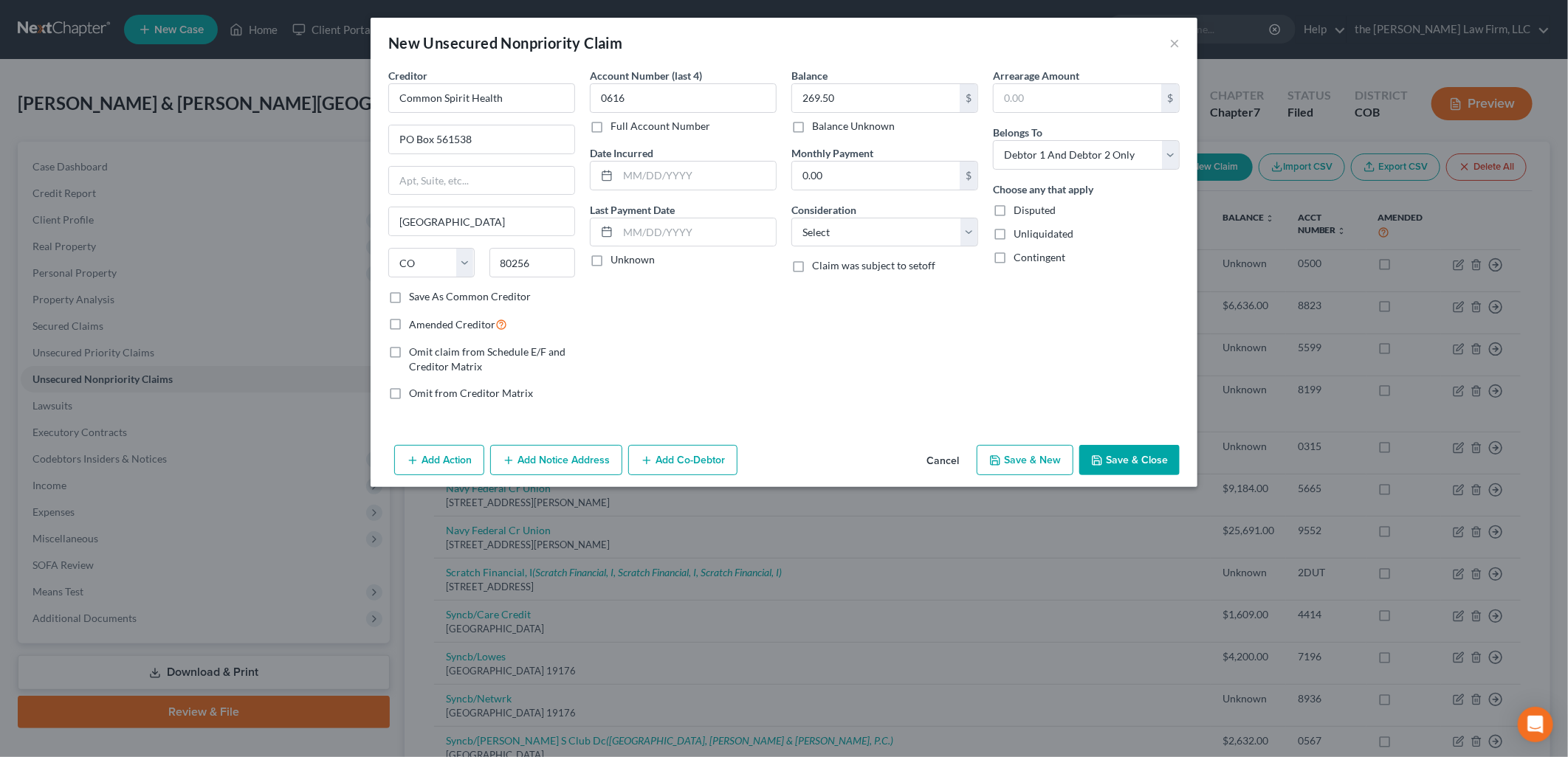
click at [1138, 464] on button "Save & Close" at bounding box center [1129, 460] width 100 height 31
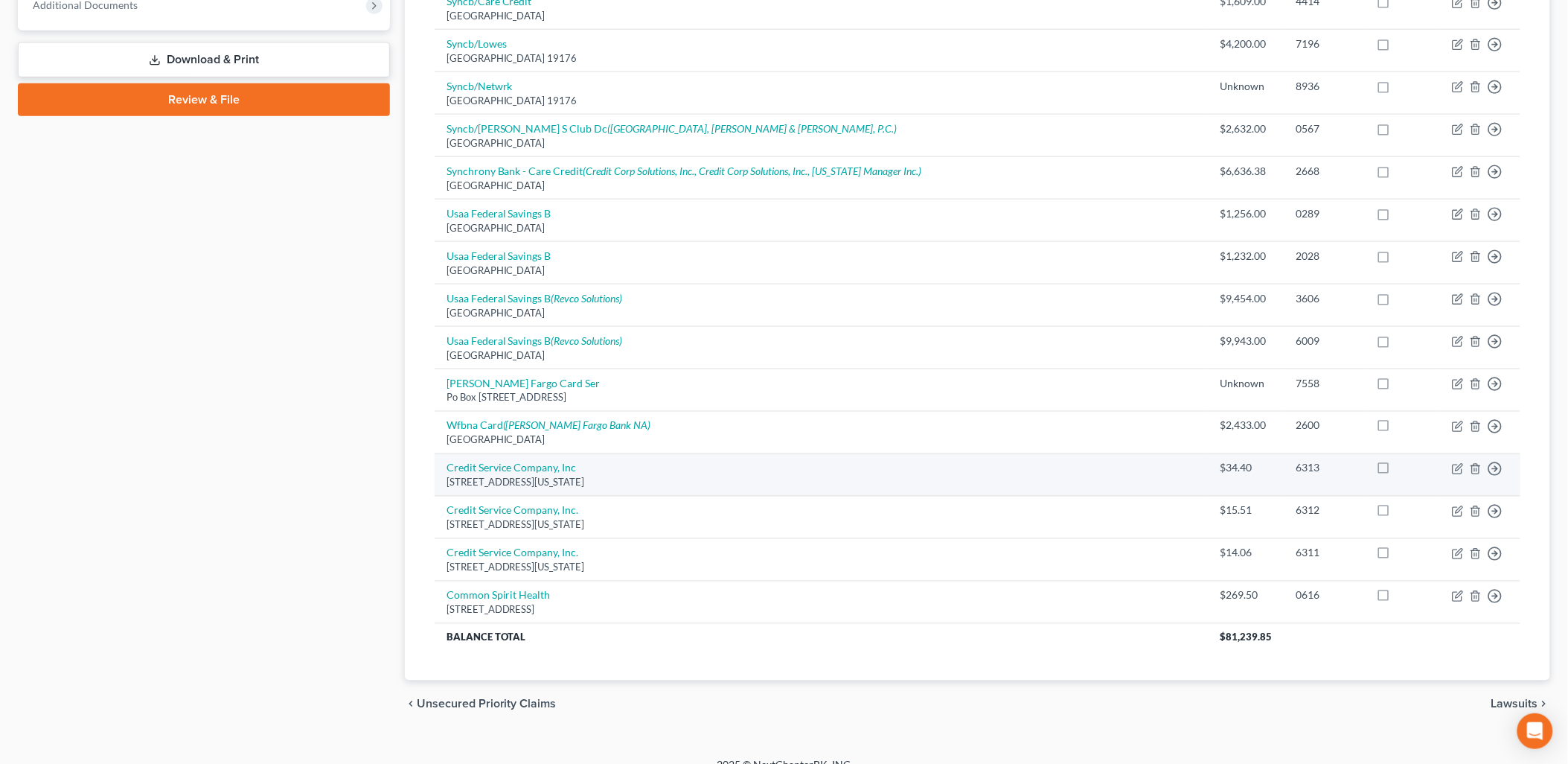
scroll to position [641, 0]
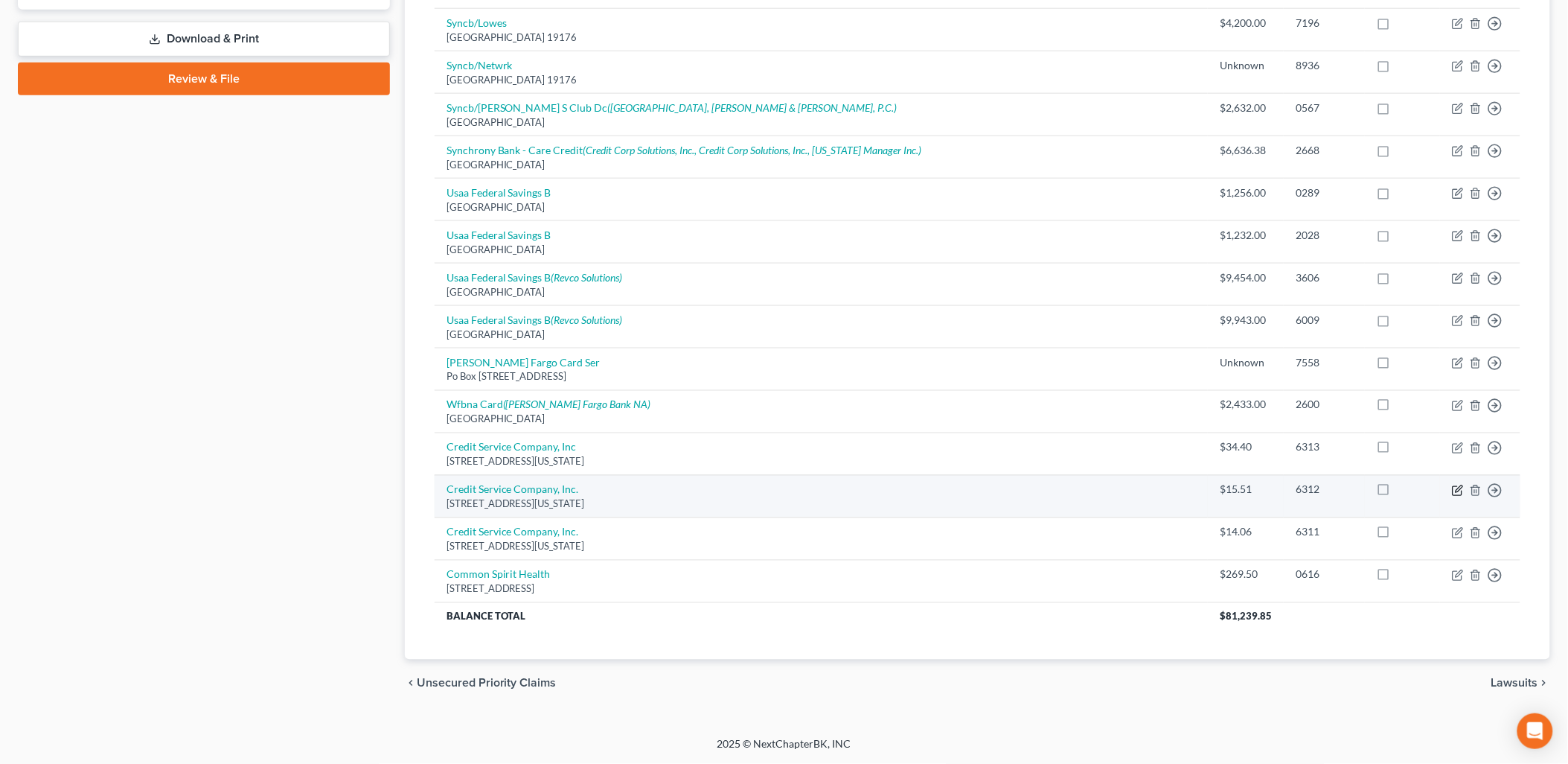
click at [1460, 487] on icon "button" at bounding box center [1457, 490] width 12 height 12
select select "5"
select select "2"
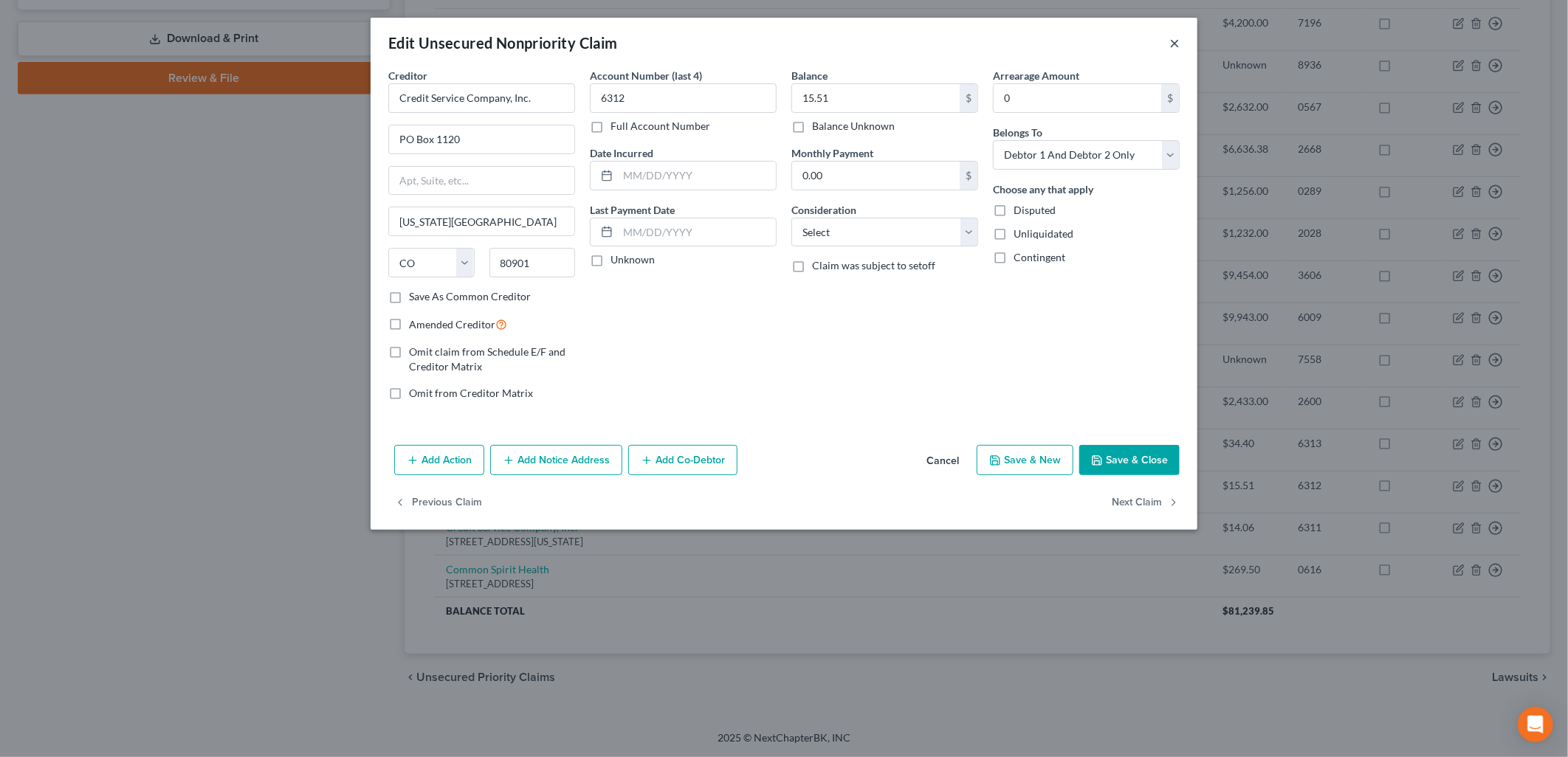
click at [1170, 40] on button "×" at bounding box center [1174, 43] width 11 height 18
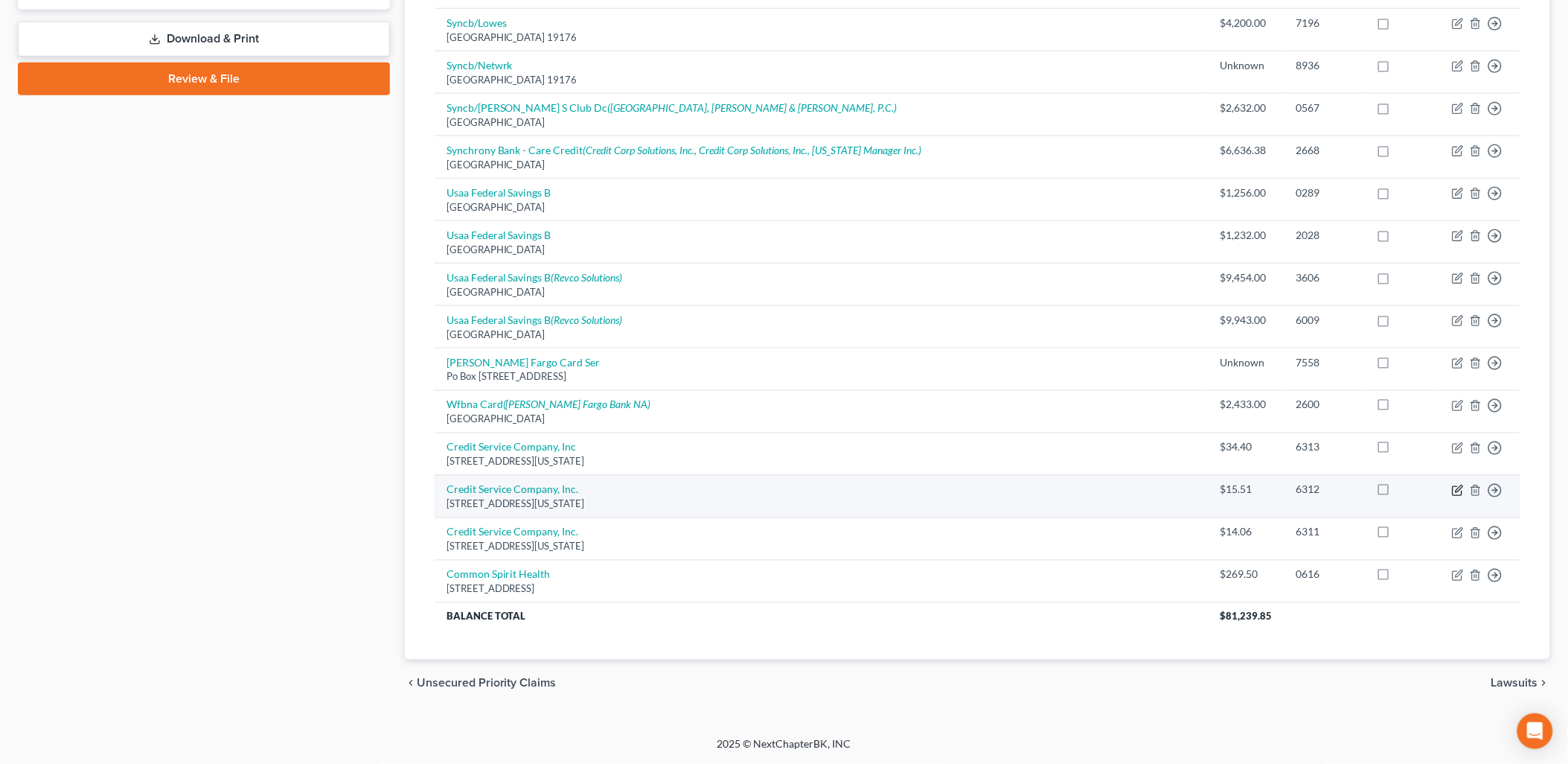
click at [1461, 492] on icon "button" at bounding box center [1457, 490] width 12 height 12
select select "5"
select select "2"
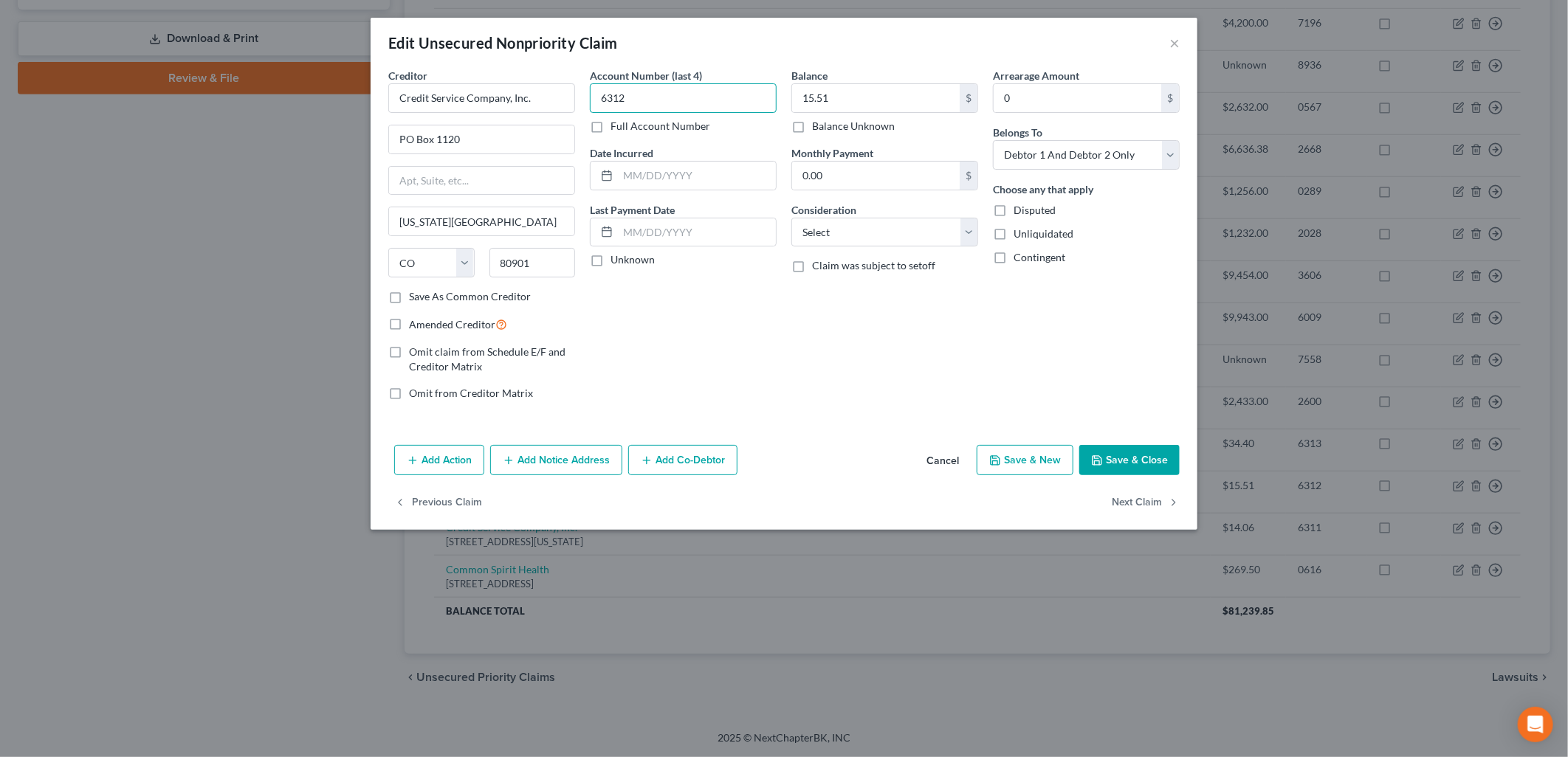
click at [702, 97] on input "6312" at bounding box center [683, 98] width 187 height 30
type input "6311"
click at [1122, 462] on button "Save & Close" at bounding box center [1129, 460] width 100 height 31
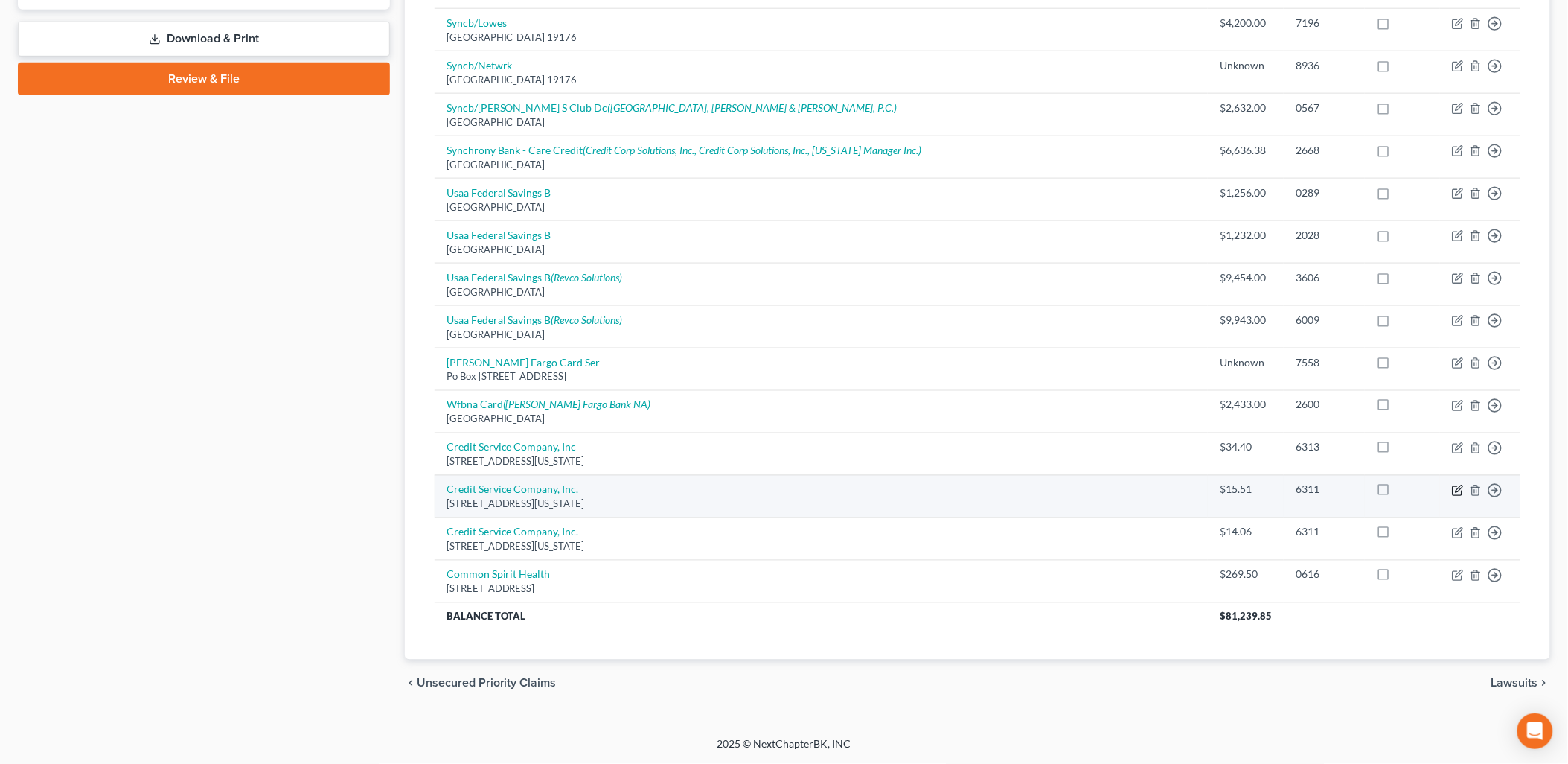
click at [1460, 489] on icon "button" at bounding box center [1457, 490] width 12 height 12
select select "5"
select select "2"
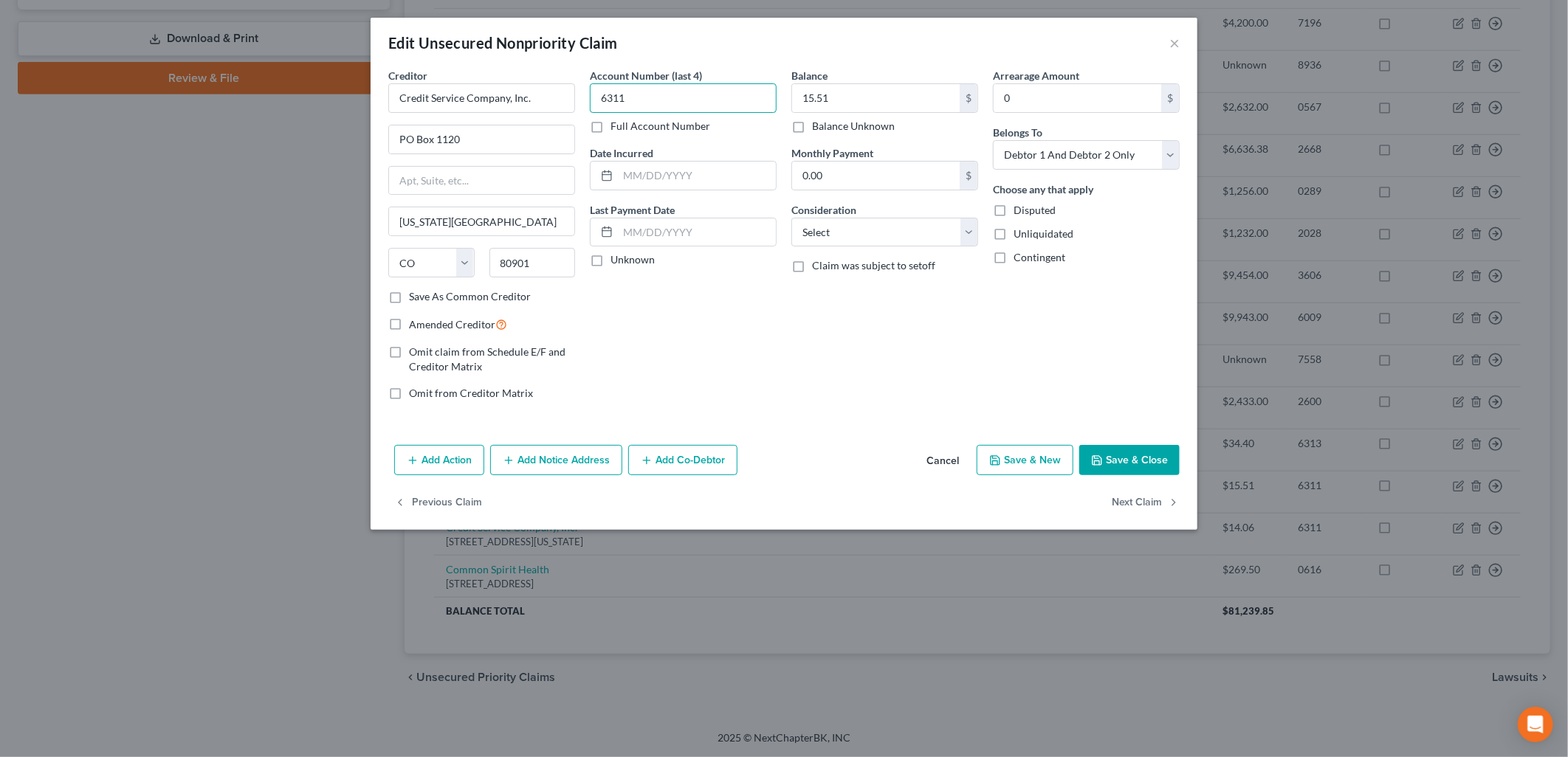
click at [674, 95] on input "6311" at bounding box center [683, 98] width 187 height 30
click at [694, 102] on input "6311" at bounding box center [683, 98] width 187 height 30
type input "6312"
click at [1139, 459] on button "Save & Close" at bounding box center [1129, 460] width 100 height 31
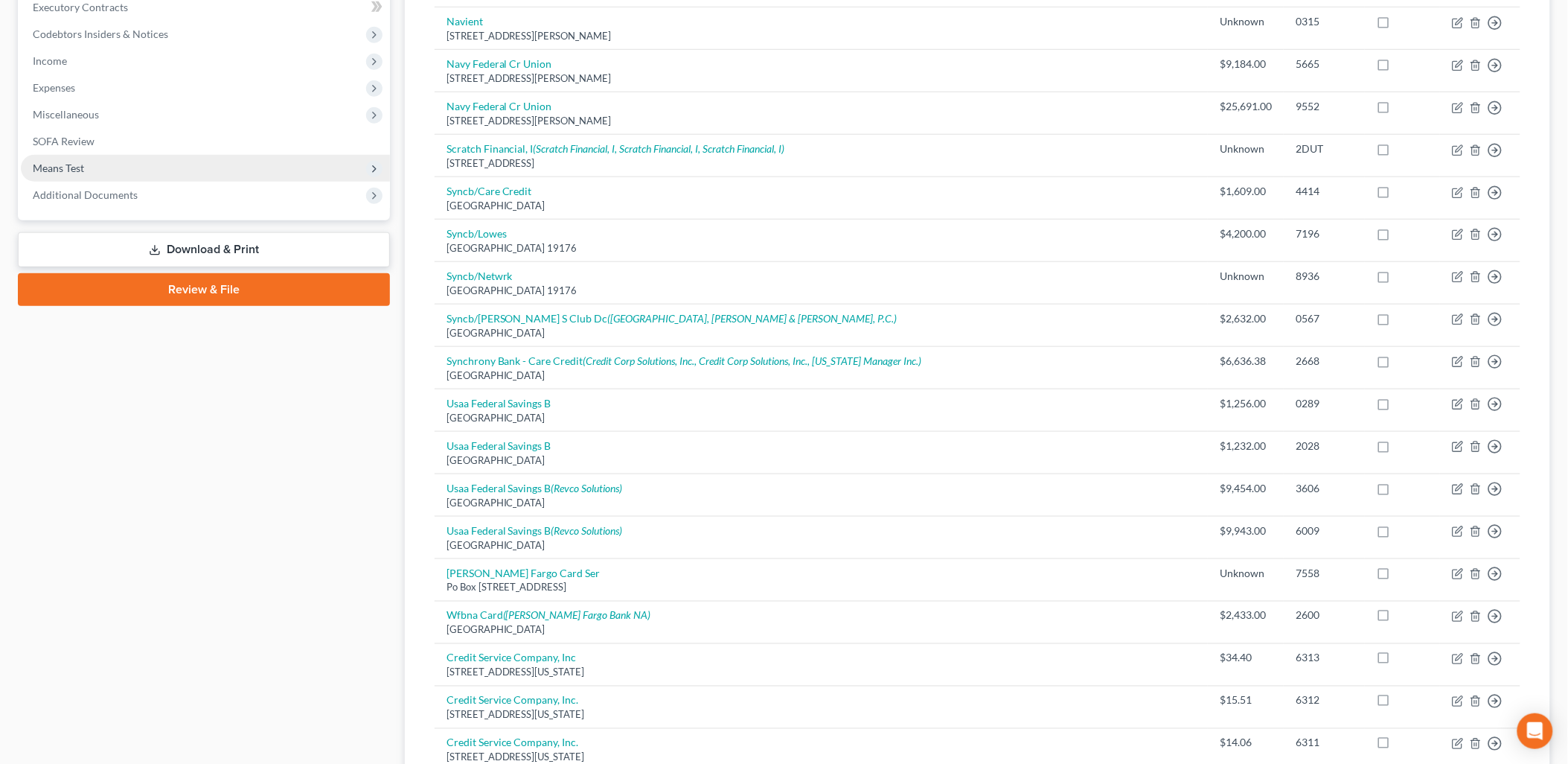
scroll to position [392, 0]
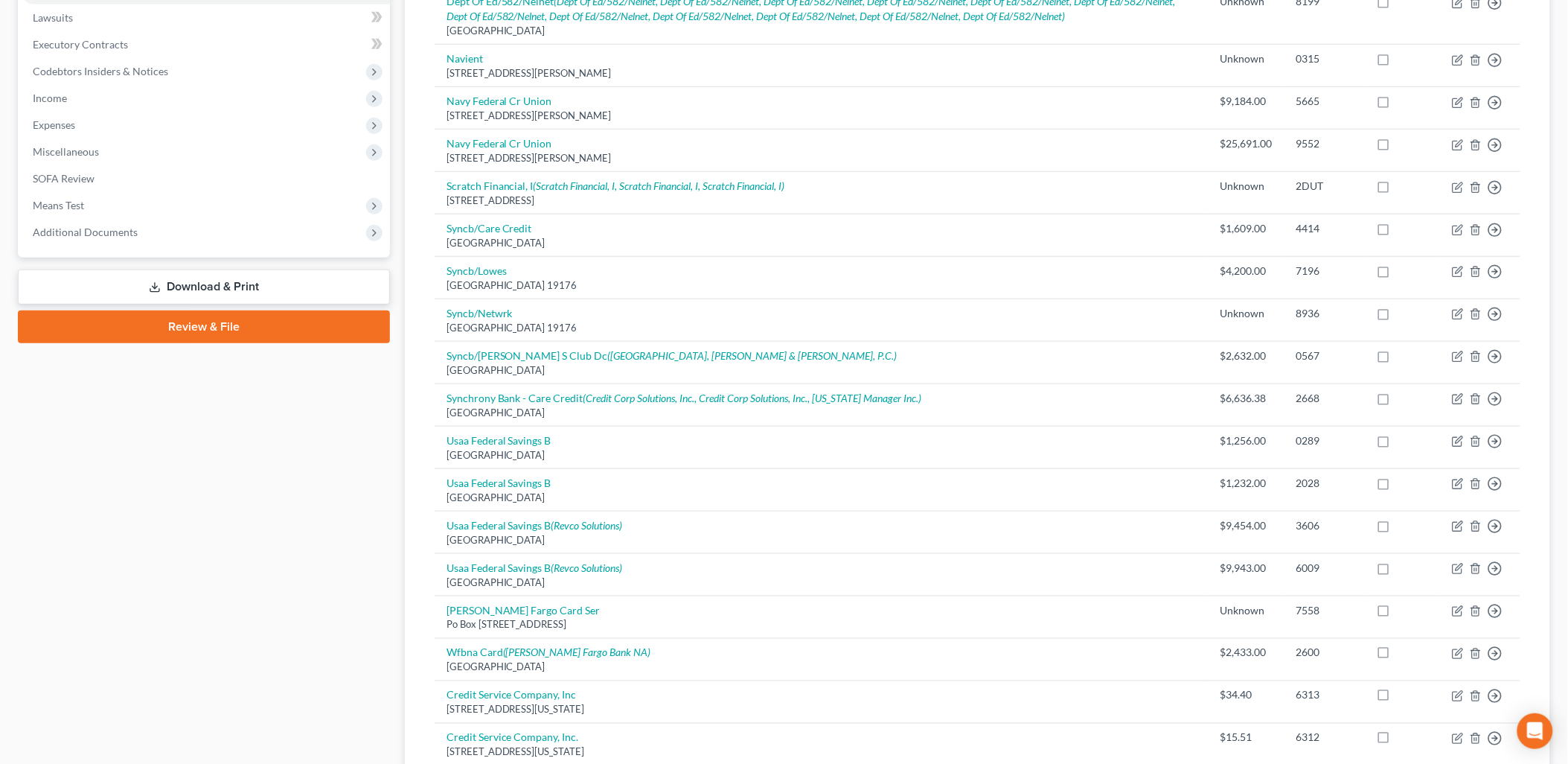
drag, startPoint x: 223, startPoint y: 279, endPoint x: 246, endPoint y: 277, distance: 23.1
click at [223, 278] on link "Download & Print" at bounding box center [204, 286] width 372 height 35
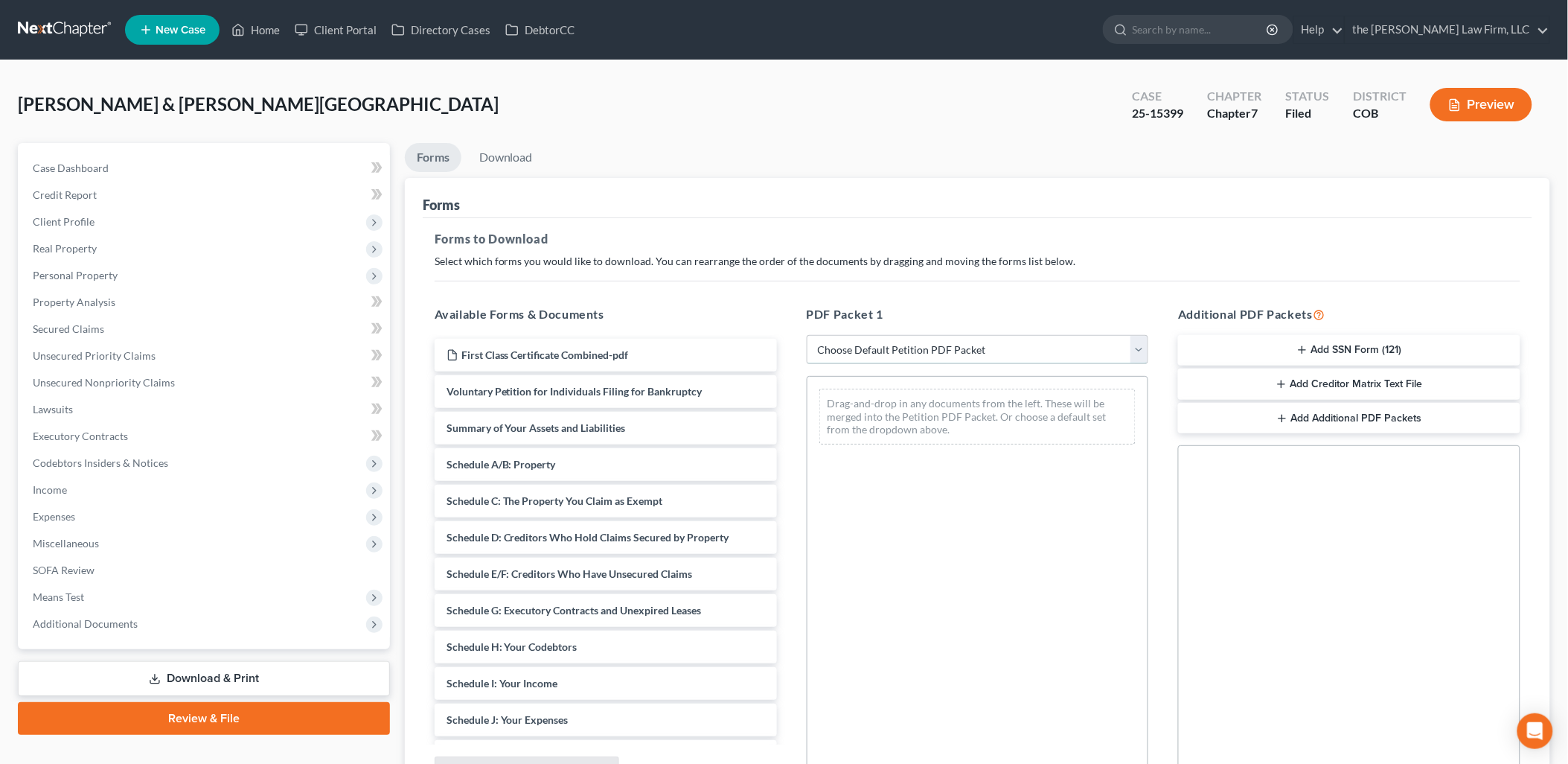
click at [901, 348] on select "Choose Default Petition PDF Packet Complete Bankruptcy Petition (all forms and …" at bounding box center [978, 350] width 342 height 30
select select "2"
click at [807, 335] on select "Choose Default Petition PDF Packet Complete Bankruptcy Petition (all forms and …" at bounding box center [978, 350] width 342 height 30
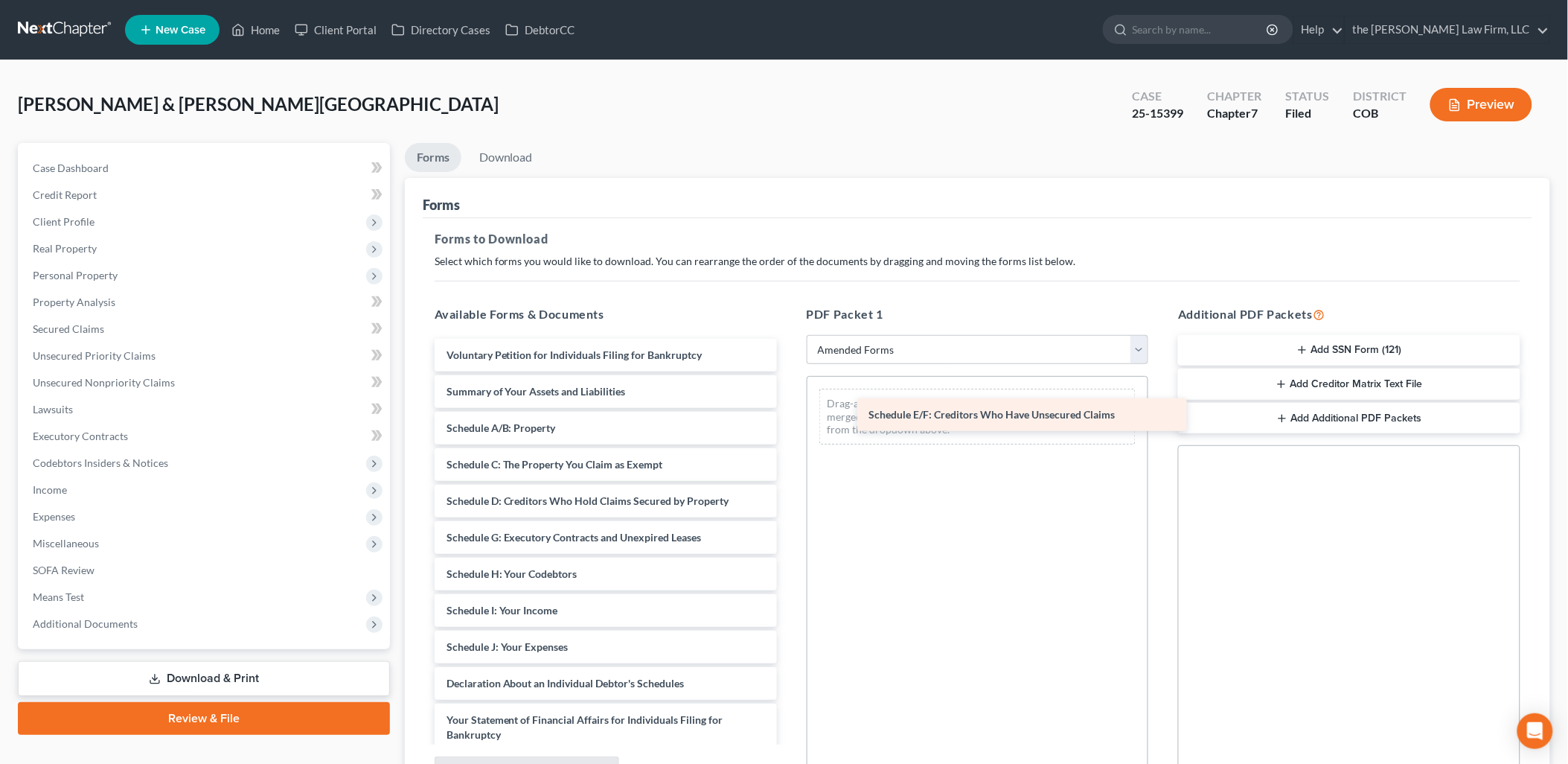
drag, startPoint x: 524, startPoint y: 537, endPoint x: 975, endPoint y: 404, distance: 470.2
click at [789, 405] on div "Schedule E/F: Creditors Who Have Unsecured Claims Voluntary Petition for Indivi…" at bounding box center [605, 687] width 366 height 698
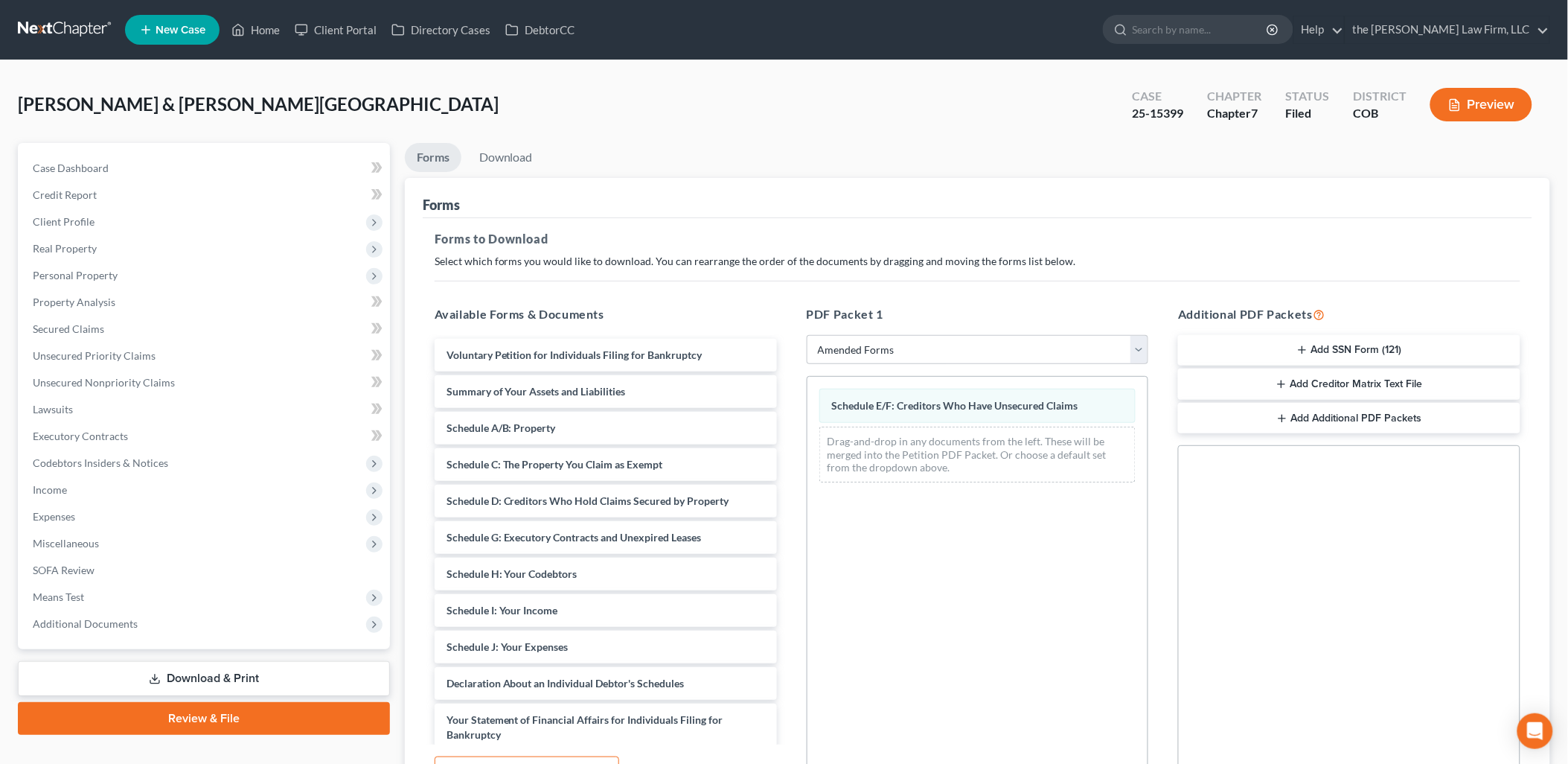
scroll to position [155, 0]
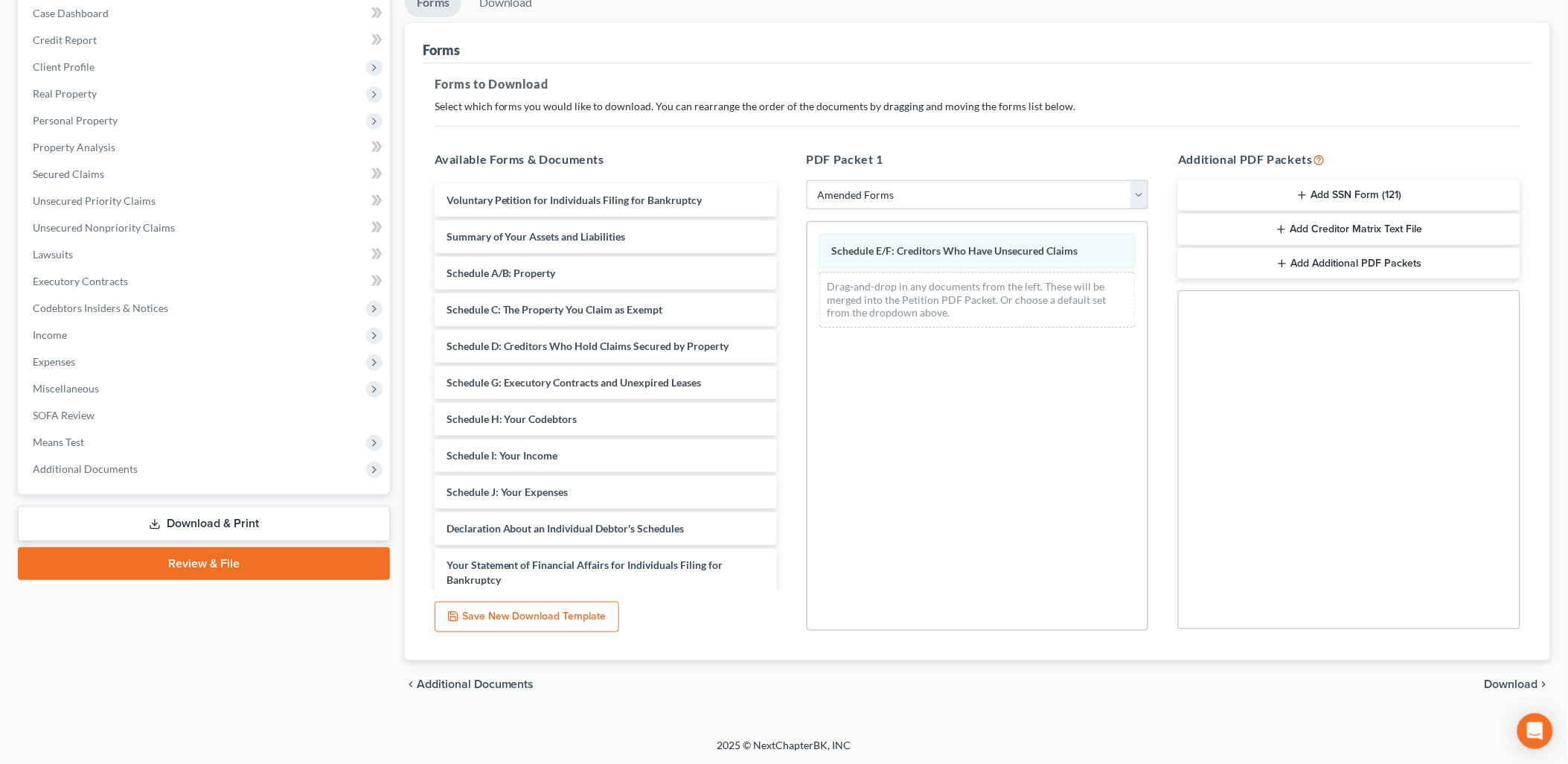
click at [1516, 678] on span "Download" at bounding box center [1511, 683] width 53 height 12
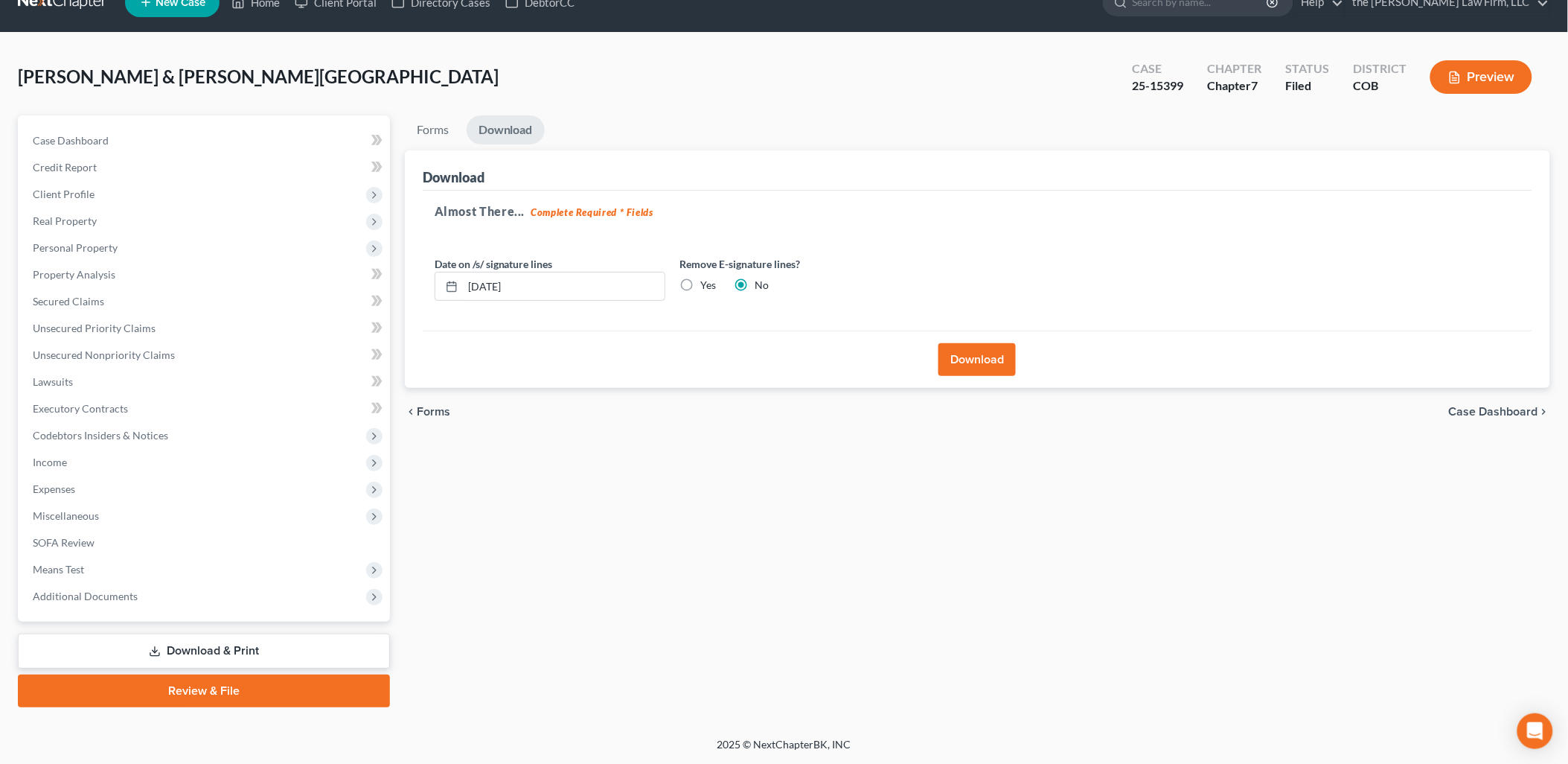
scroll to position [26, 0]
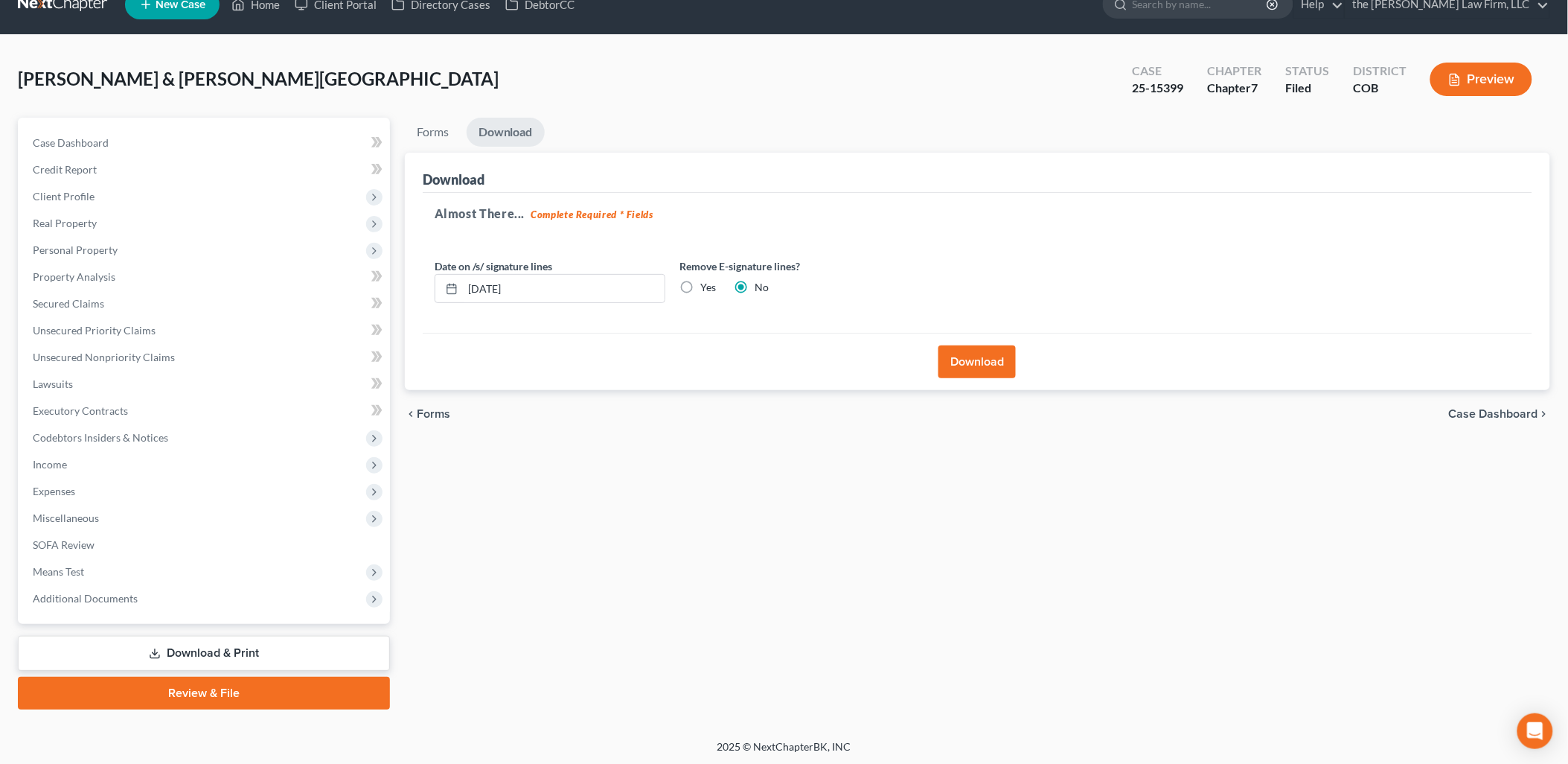
click at [986, 367] on button "Download" at bounding box center [976, 362] width 77 height 33
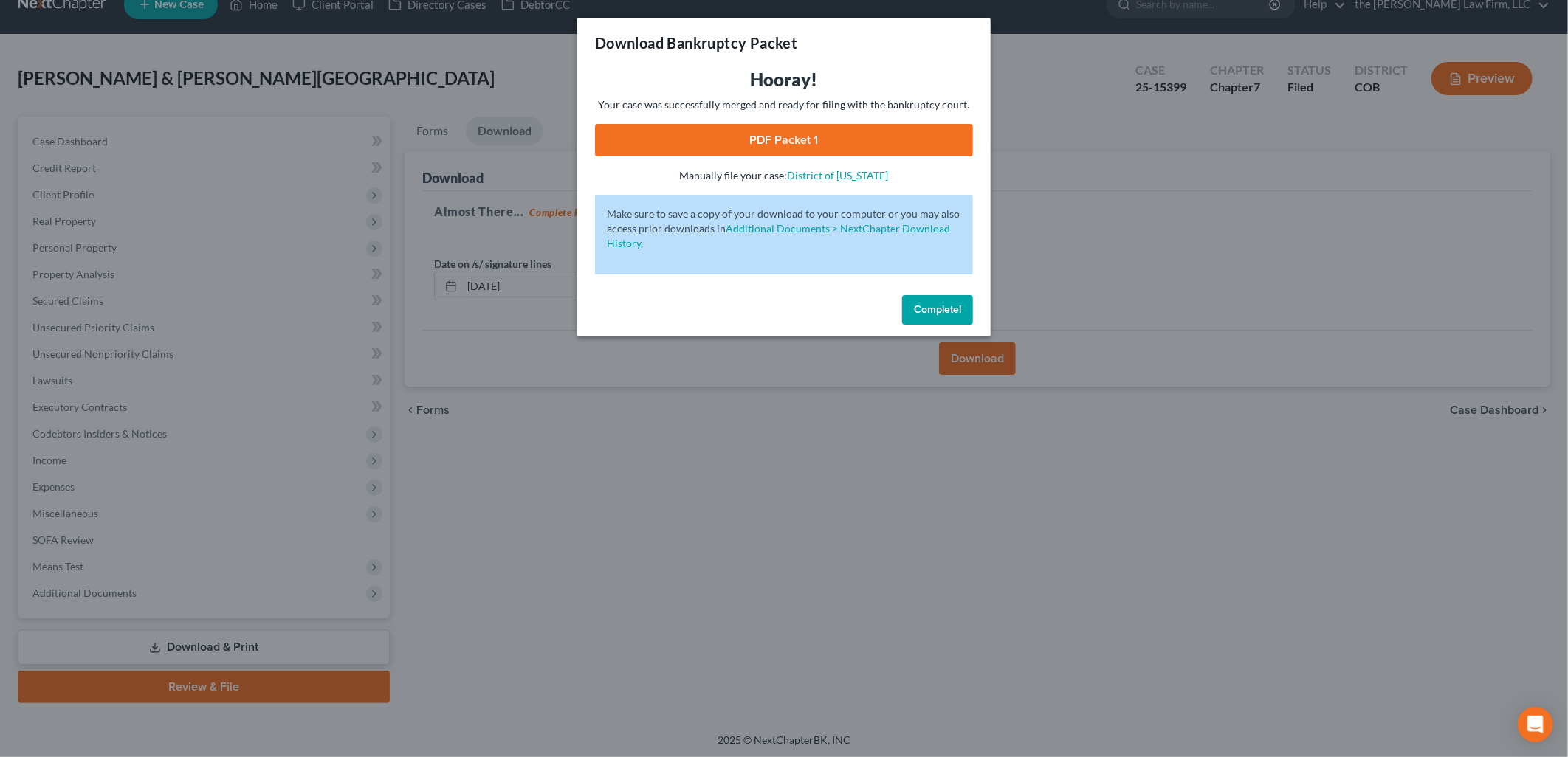
click at [861, 139] on link "PDF Packet 1" at bounding box center [784, 140] width 378 height 32
click at [942, 307] on span "Complete!" at bounding box center [937, 309] width 47 height 12
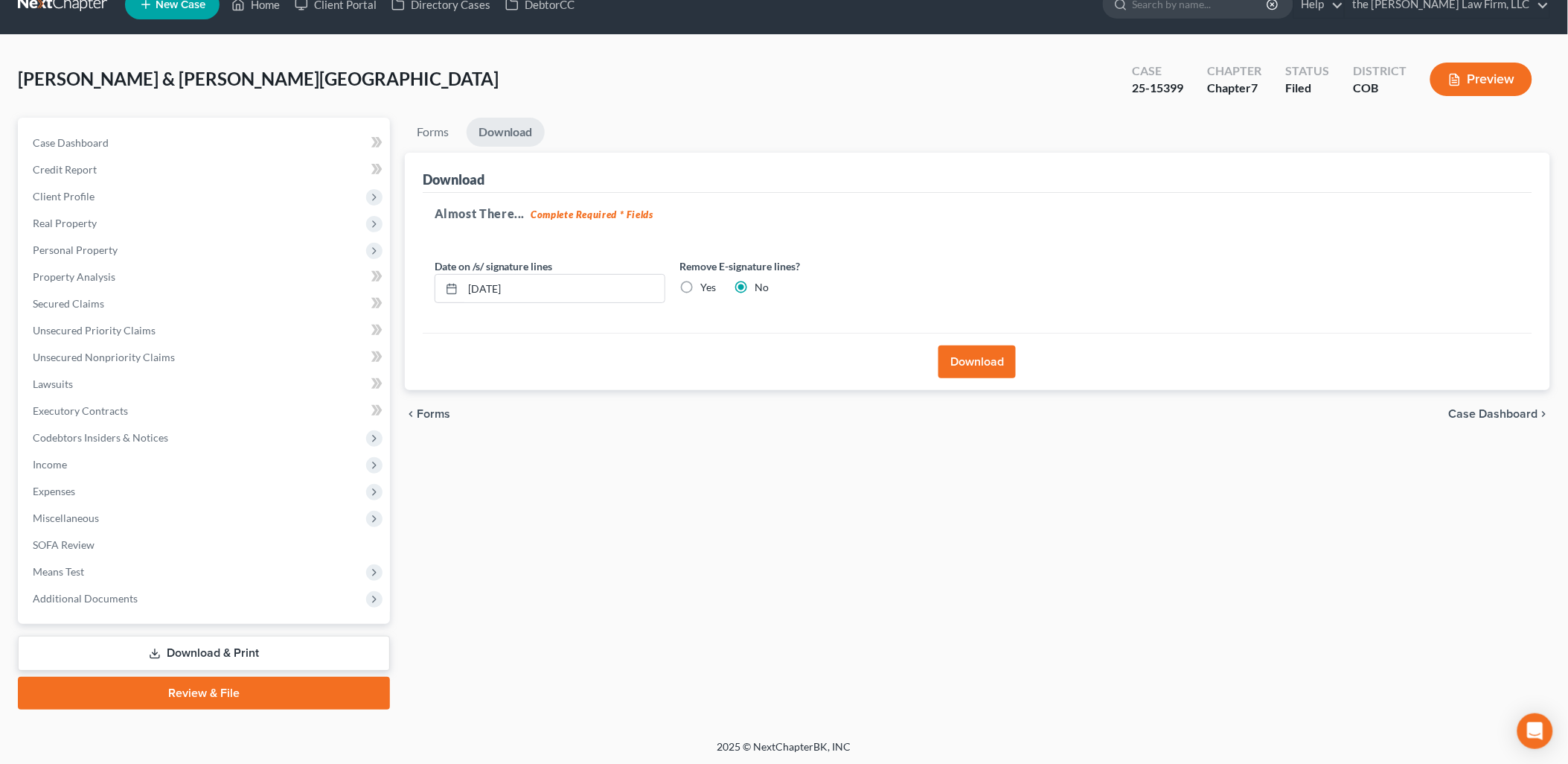
click at [573, 75] on div "[PERSON_NAME] & [PERSON_NAME][GEOGRAPHIC_DATA] Upgraded Case 25-15399 Chapter C…" at bounding box center [784, 85] width 1533 height 65
click at [668, 703] on div "Forms Download Forms Forms to Download Select which forms you would like to dow…" at bounding box center [978, 414] width 1160 height 592
click at [182, 656] on link "Download & Print" at bounding box center [204, 652] width 372 height 35
click at [234, 646] on link "Download & Print" at bounding box center [204, 652] width 372 height 35
click at [435, 134] on link "Forms" at bounding box center [432, 132] width 56 height 29
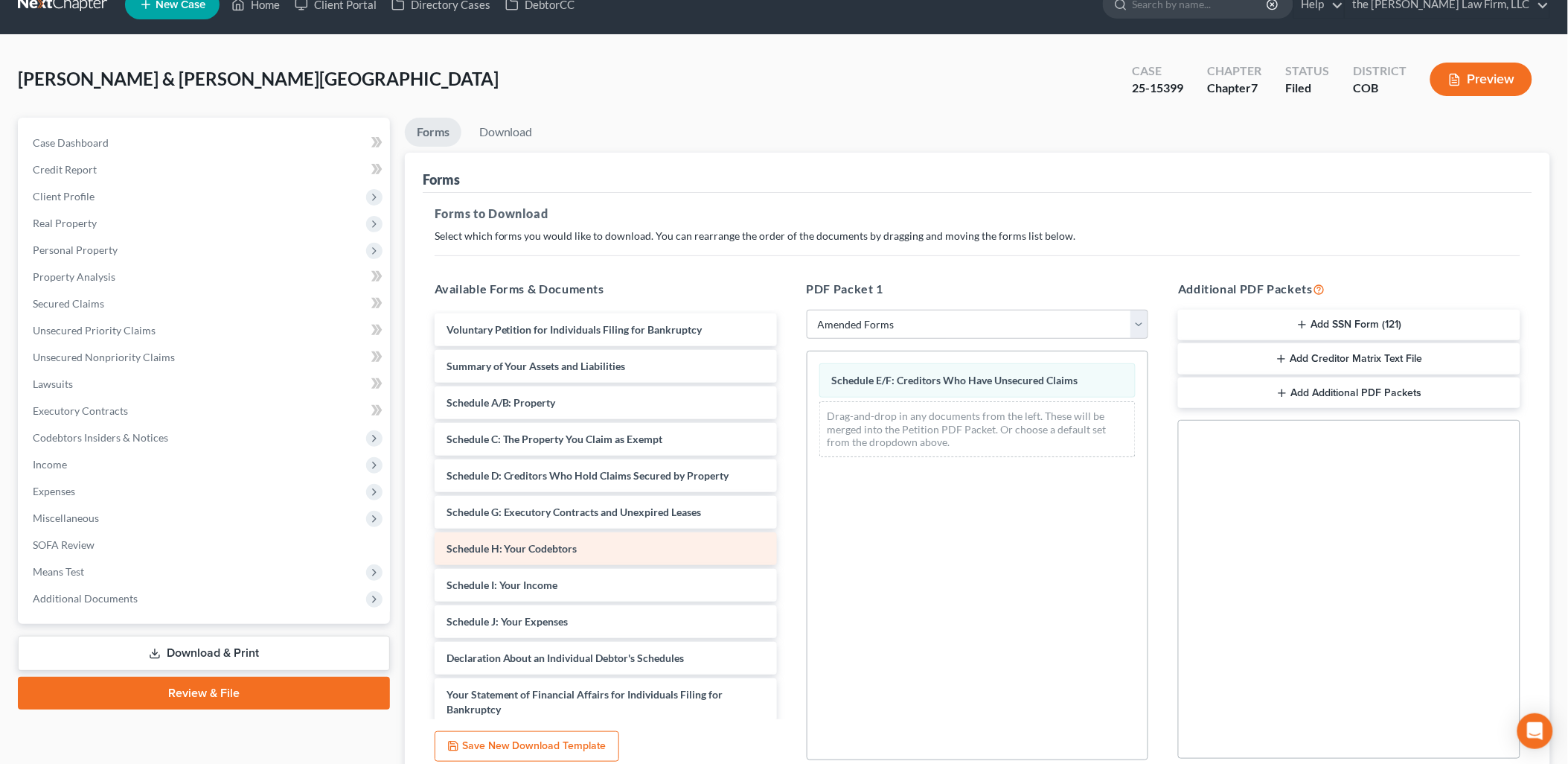
scroll to position [82, 0]
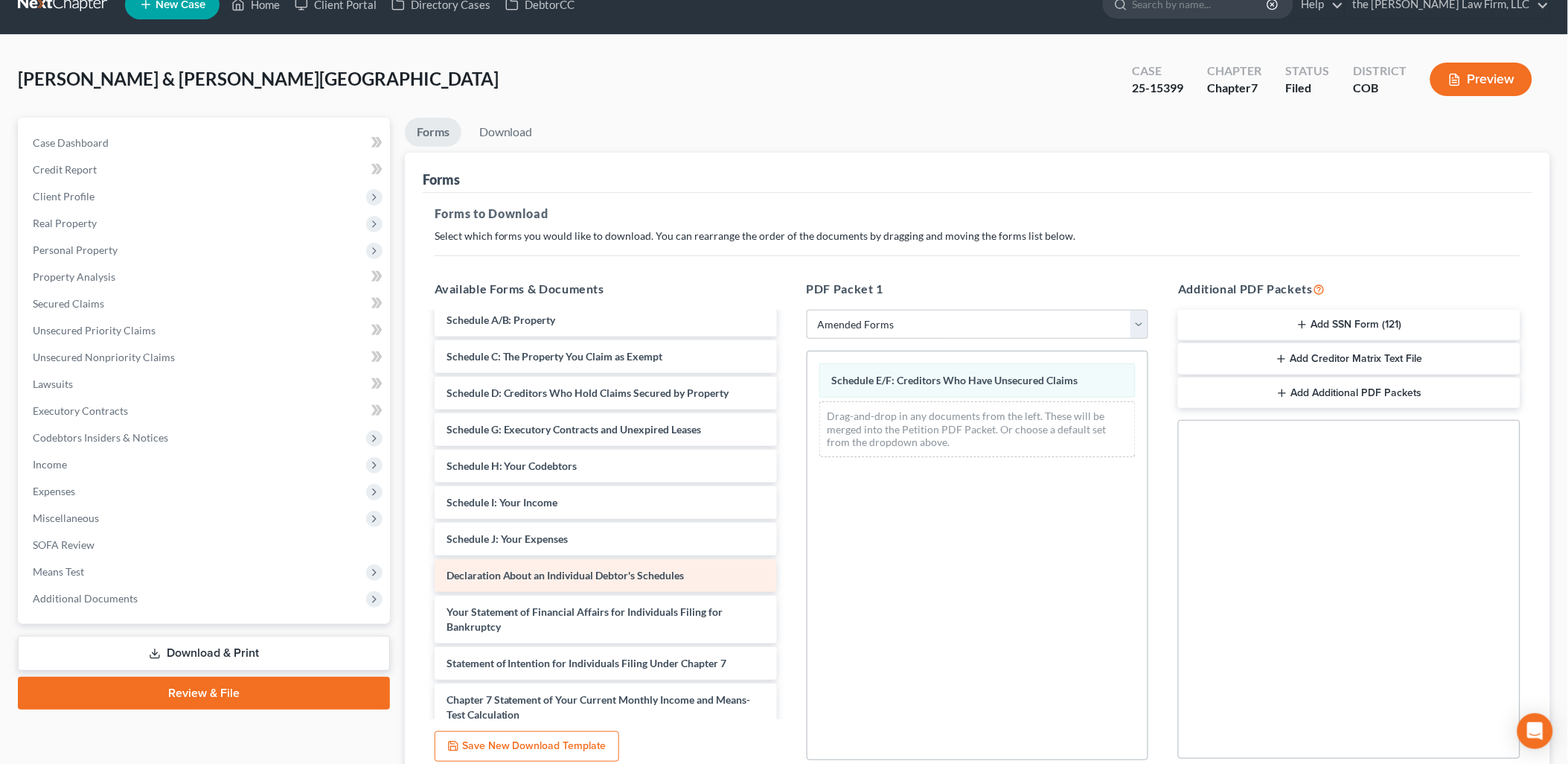
click at [605, 575] on span "Declaration About an Individual Debtor's Schedules" at bounding box center [565, 575] width 238 height 12
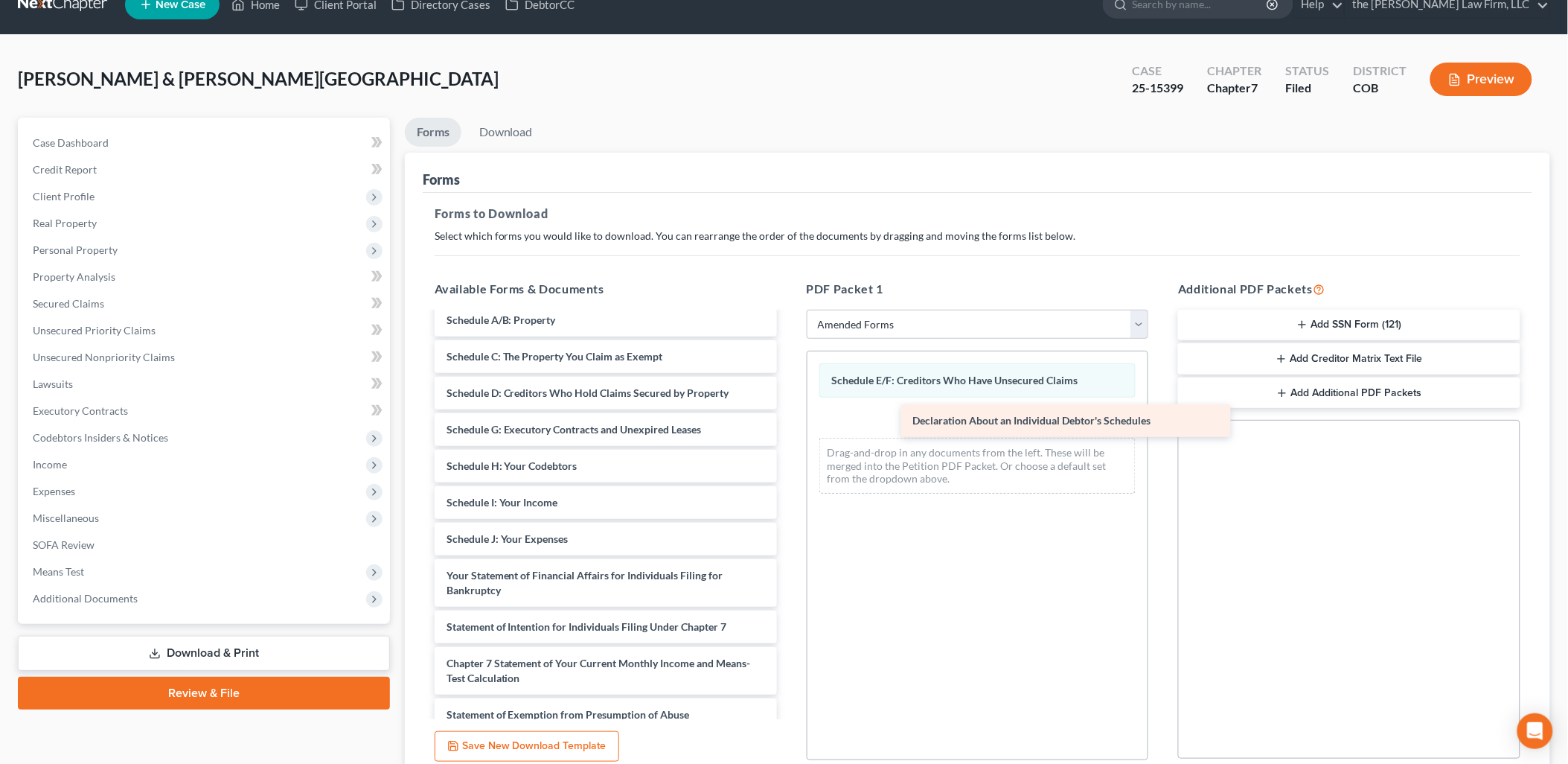
drag, startPoint x: 544, startPoint y: 578, endPoint x: 971, endPoint y: 431, distance: 451.6
click at [789, 431] on div "Declaration About an Individual Debtor's Schedules Voluntary Petition for Indiv…" at bounding box center [605, 561] width 366 height 661
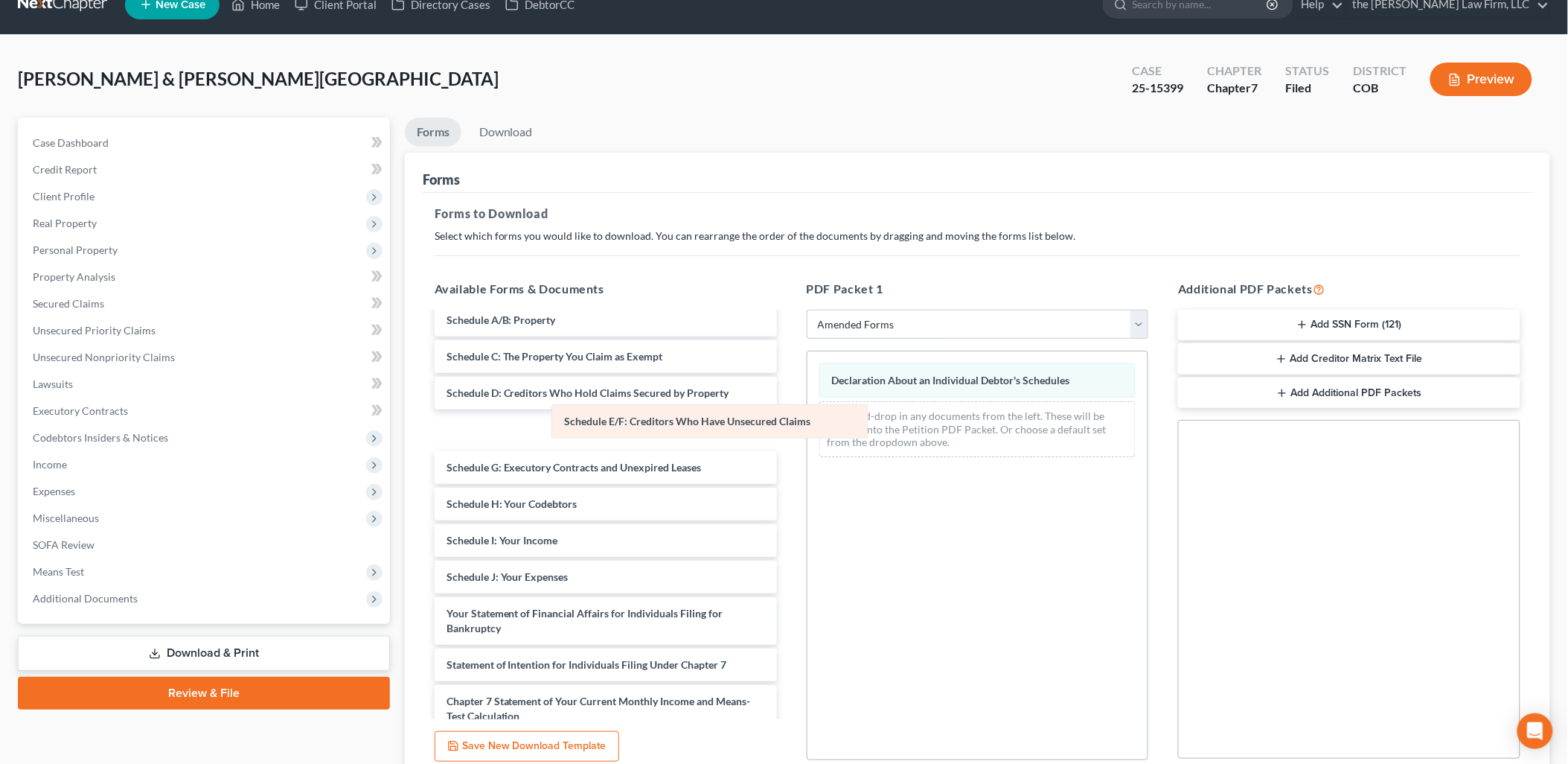
drag, startPoint x: 948, startPoint y: 381, endPoint x: 552, endPoint y: 429, distance: 398.9
click at [808, 429] on div "Schedule E/F: Creditors Who Have Unsecured Claims Schedule E/F: Creditors Who H…" at bounding box center [978, 410] width 341 height 118
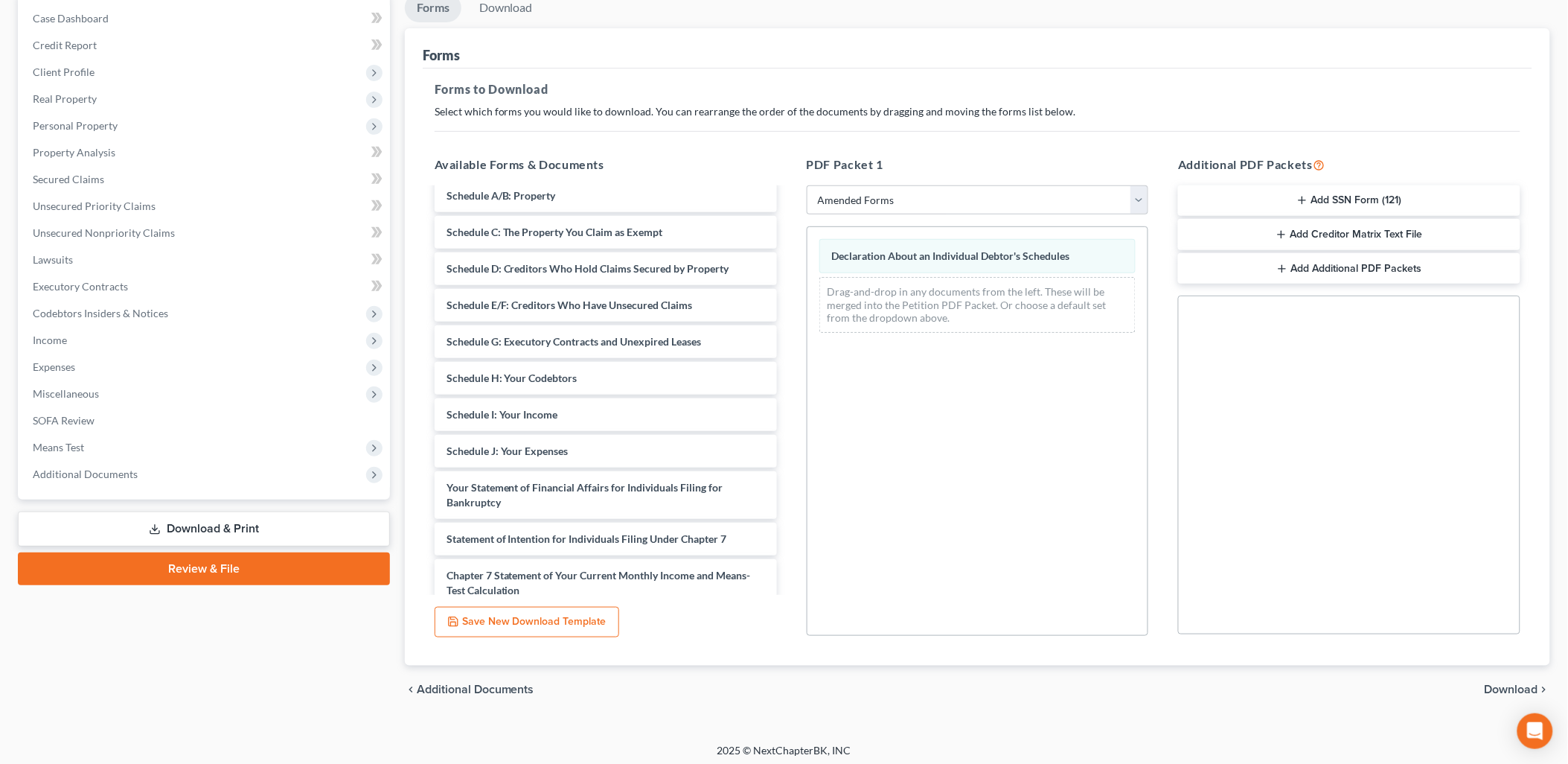
scroll to position [155, 0]
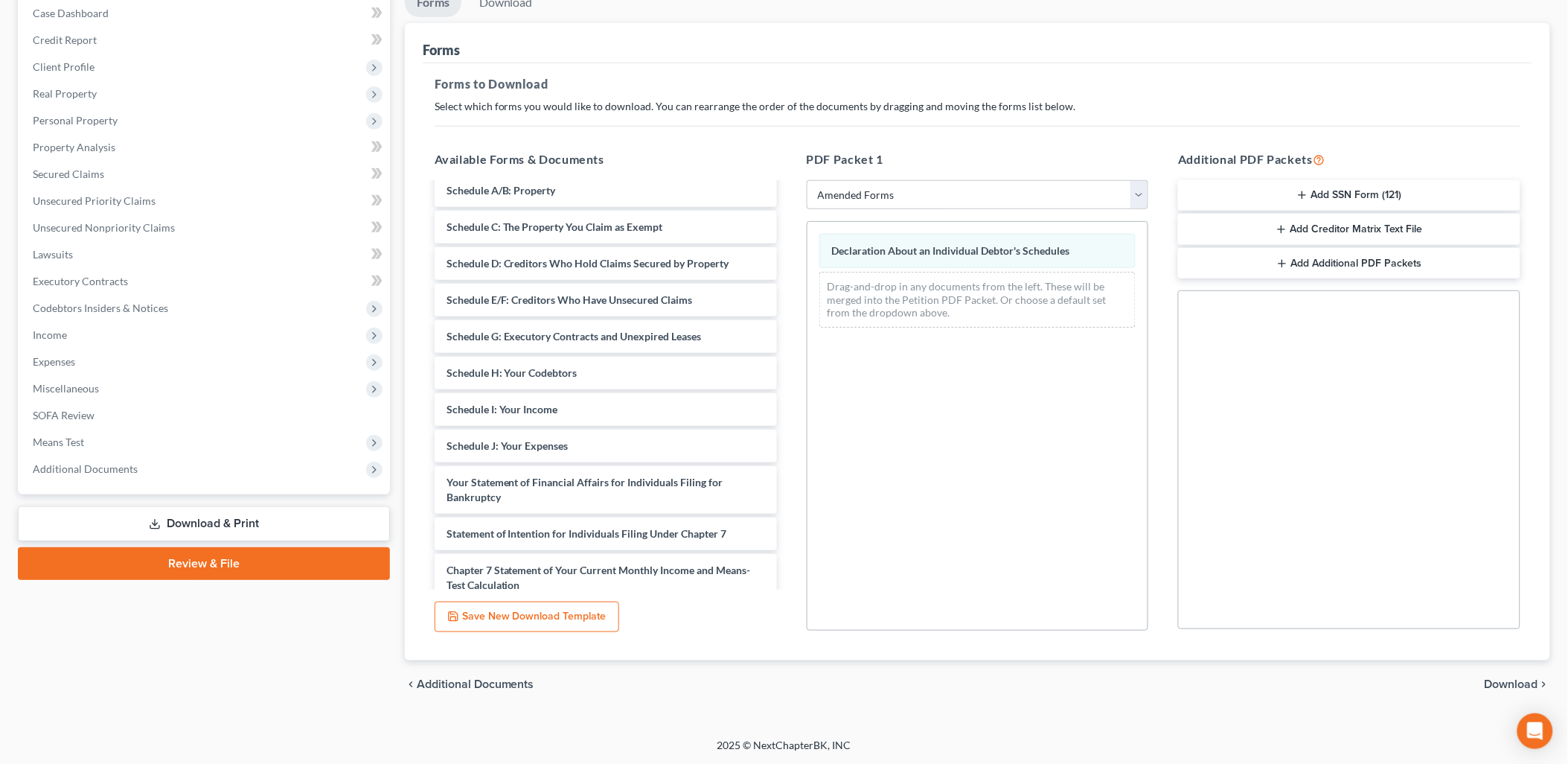
click at [1520, 682] on span "Download" at bounding box center [1511, 683] width 53 height 12
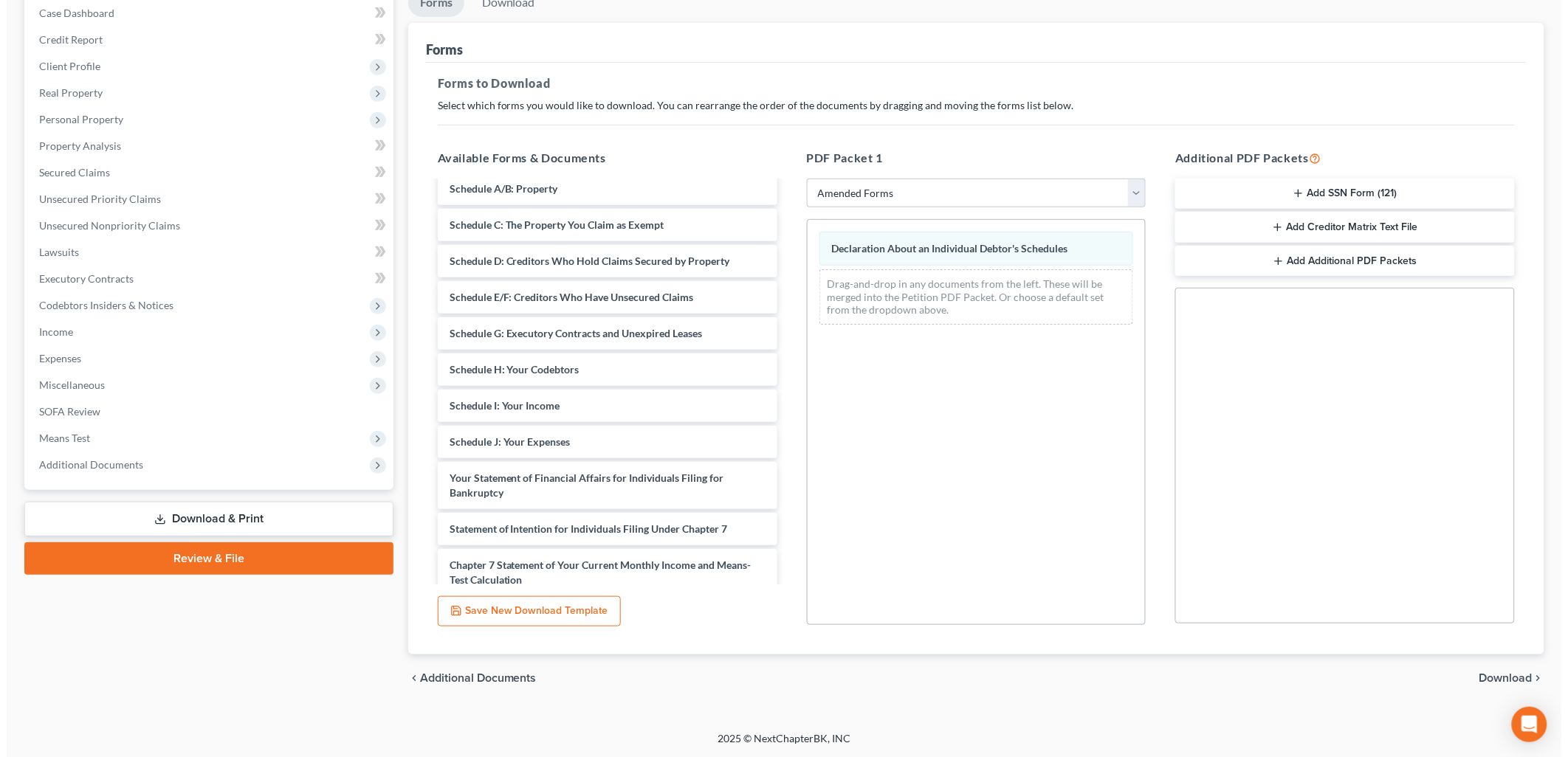
scroll to position [25, 0]
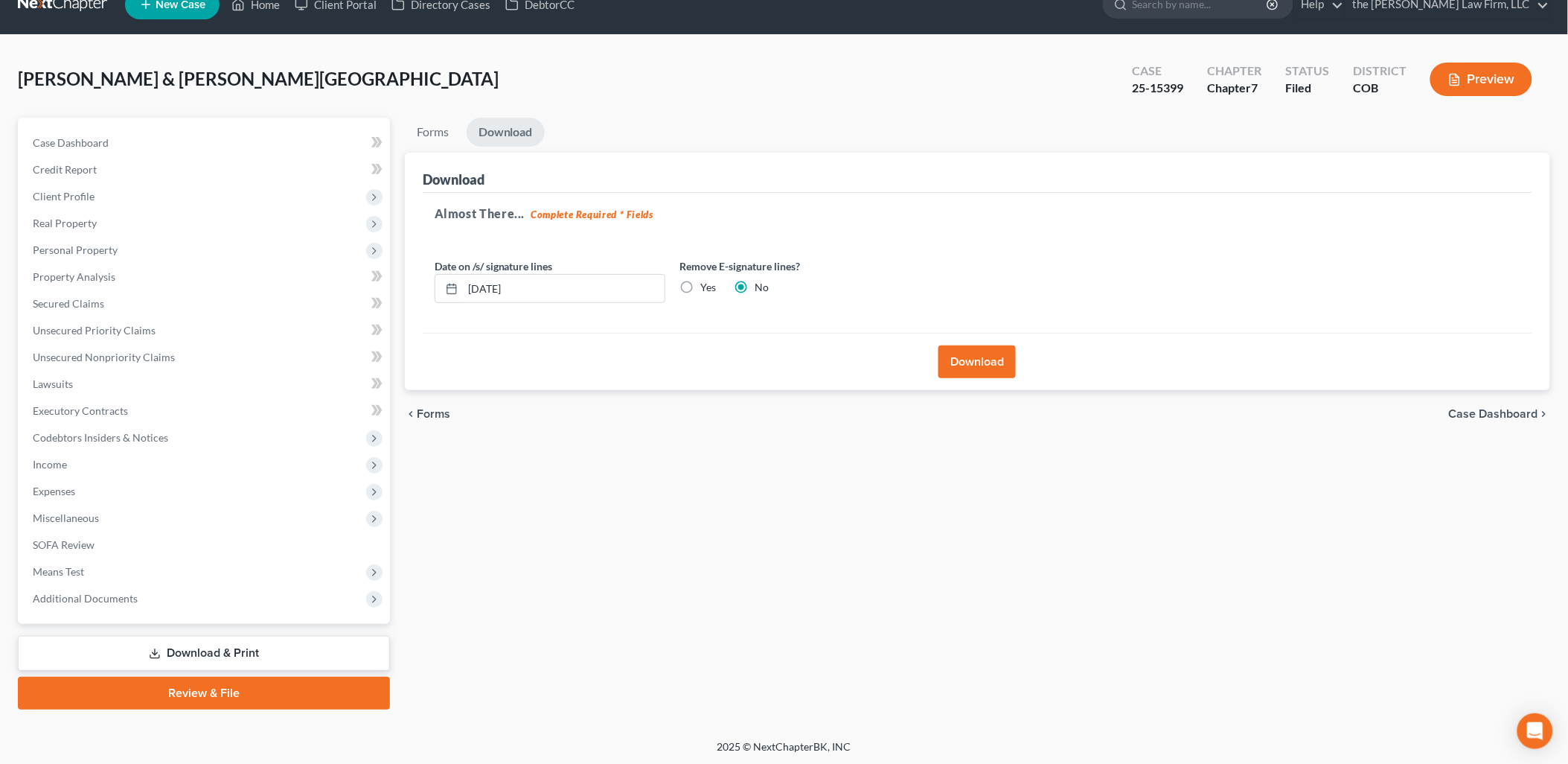
click at [987, 357] on button "Download" at bounding box center [976, 362] width 77 height 33
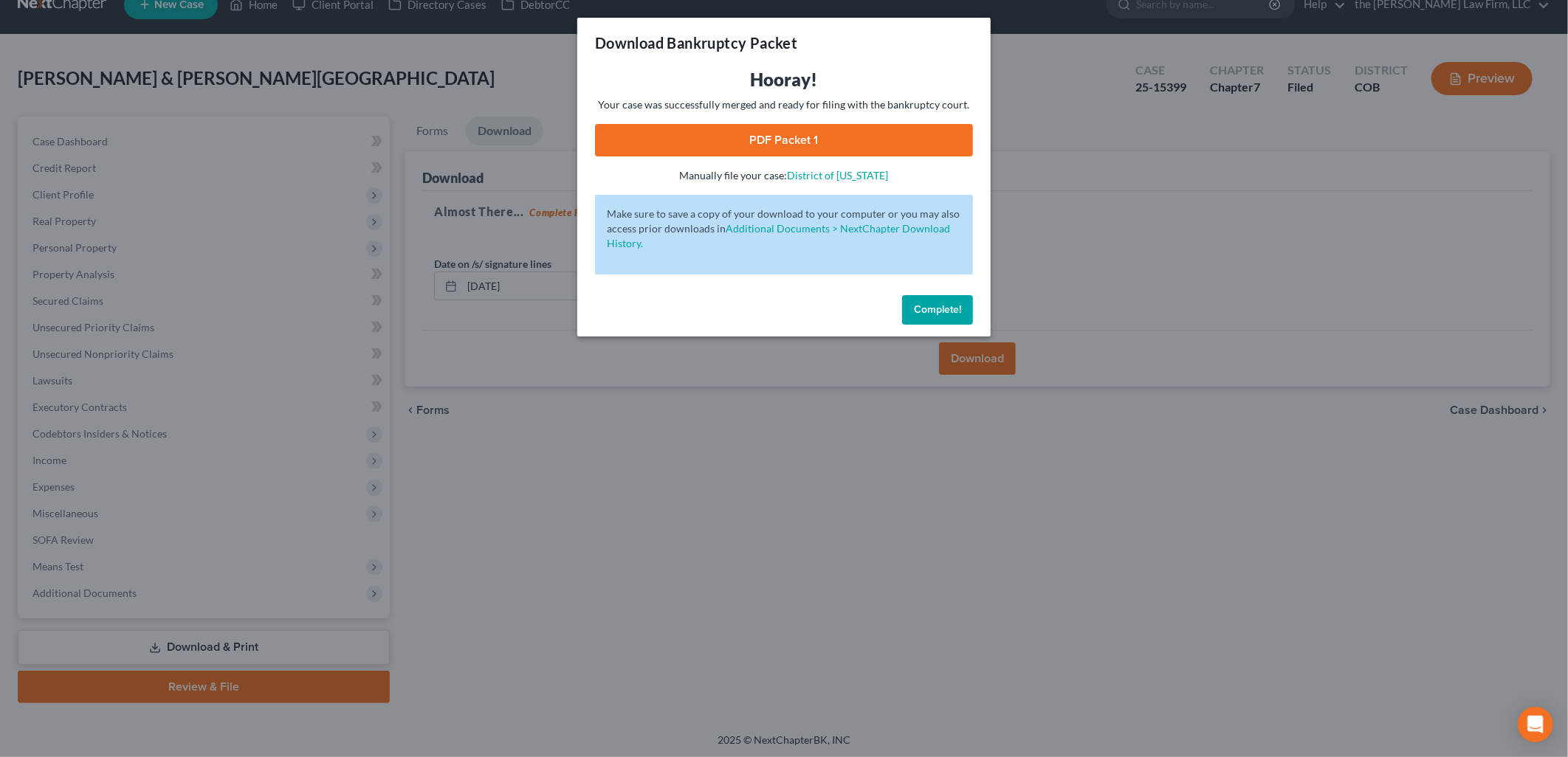
click at [849, 139] on link "PDF Packet 1" at bounding box center [784, 140] width 378 height 32
